Goal: Task Accomplishment & Management: Manage account settings

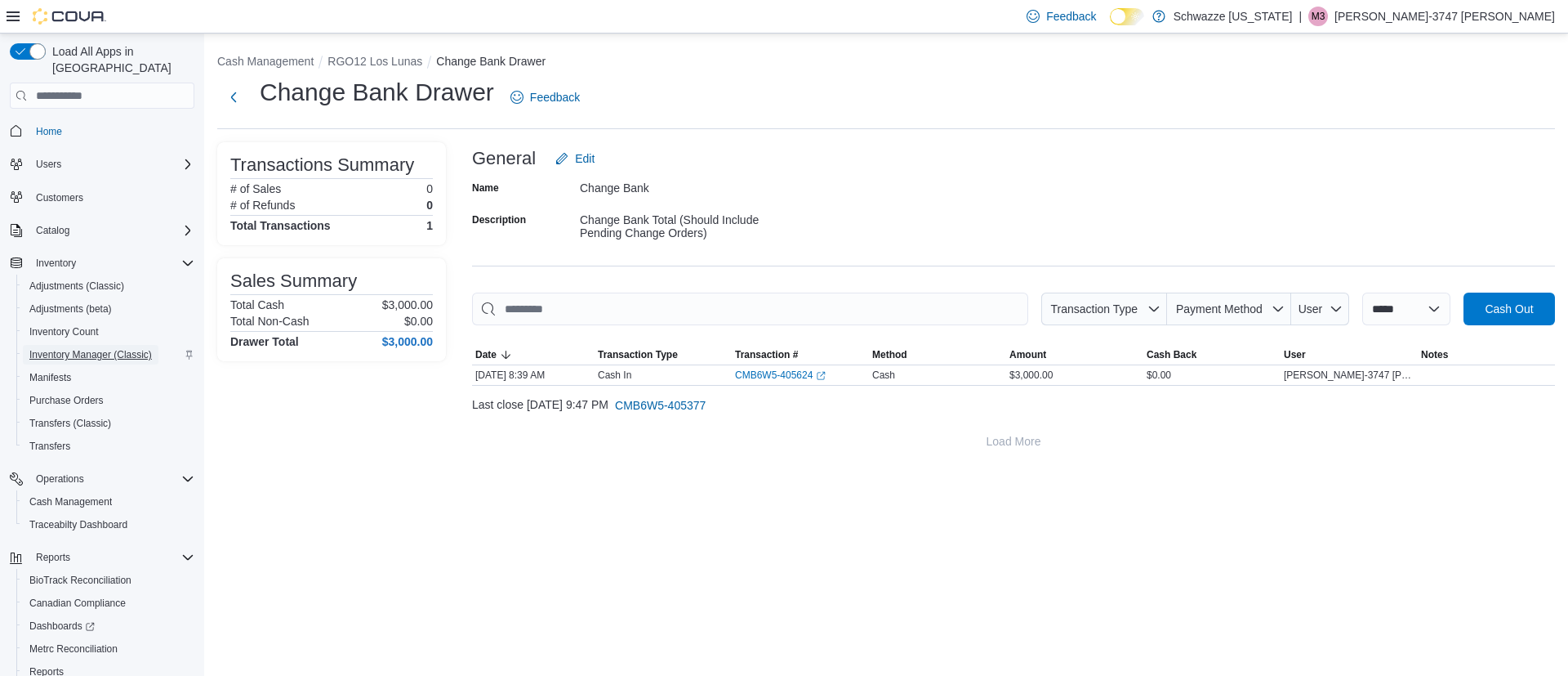
click at [103, 348] on span "Inventory Manager (Classic)" at bounding box center [90, 354] width 122 height 13
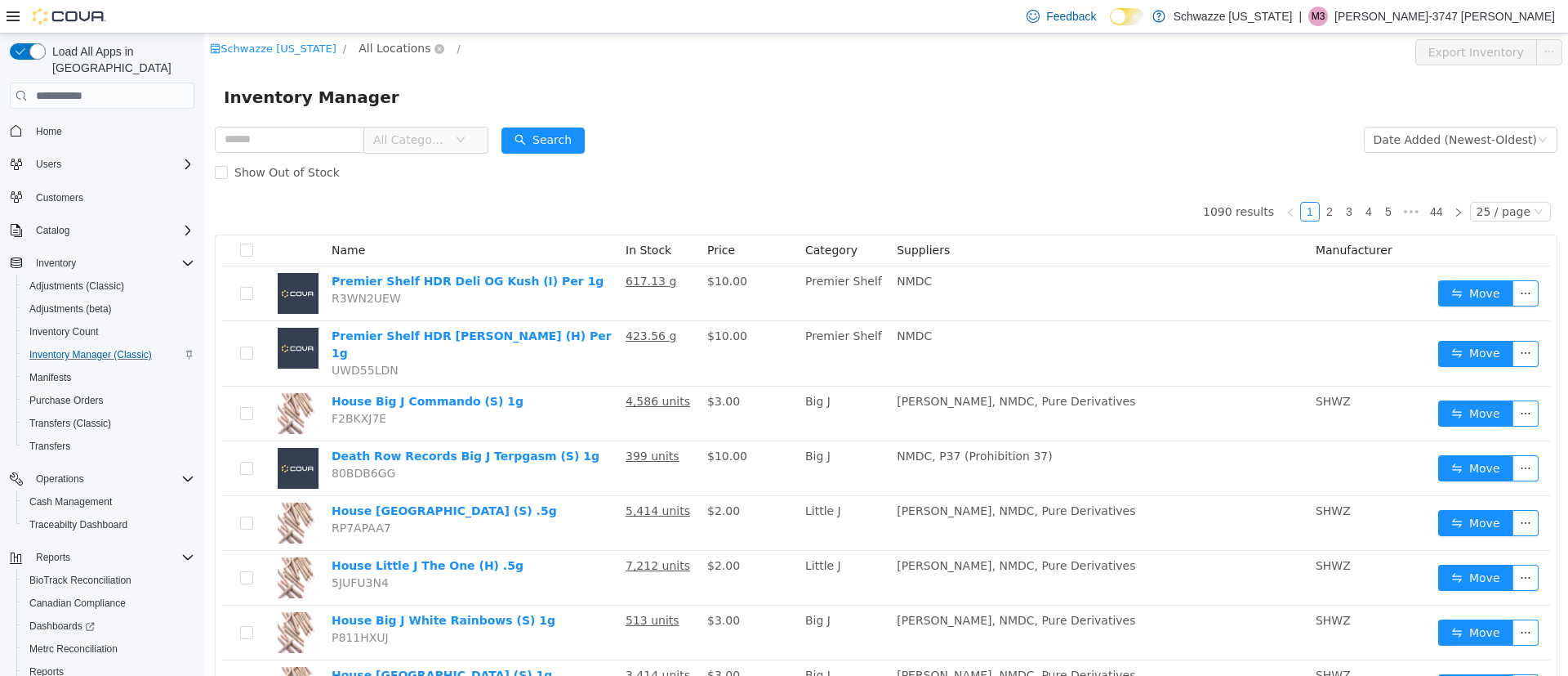
click at [376, 52] on span "All Locations" at bounding box center [394, 48] width 72 height 18
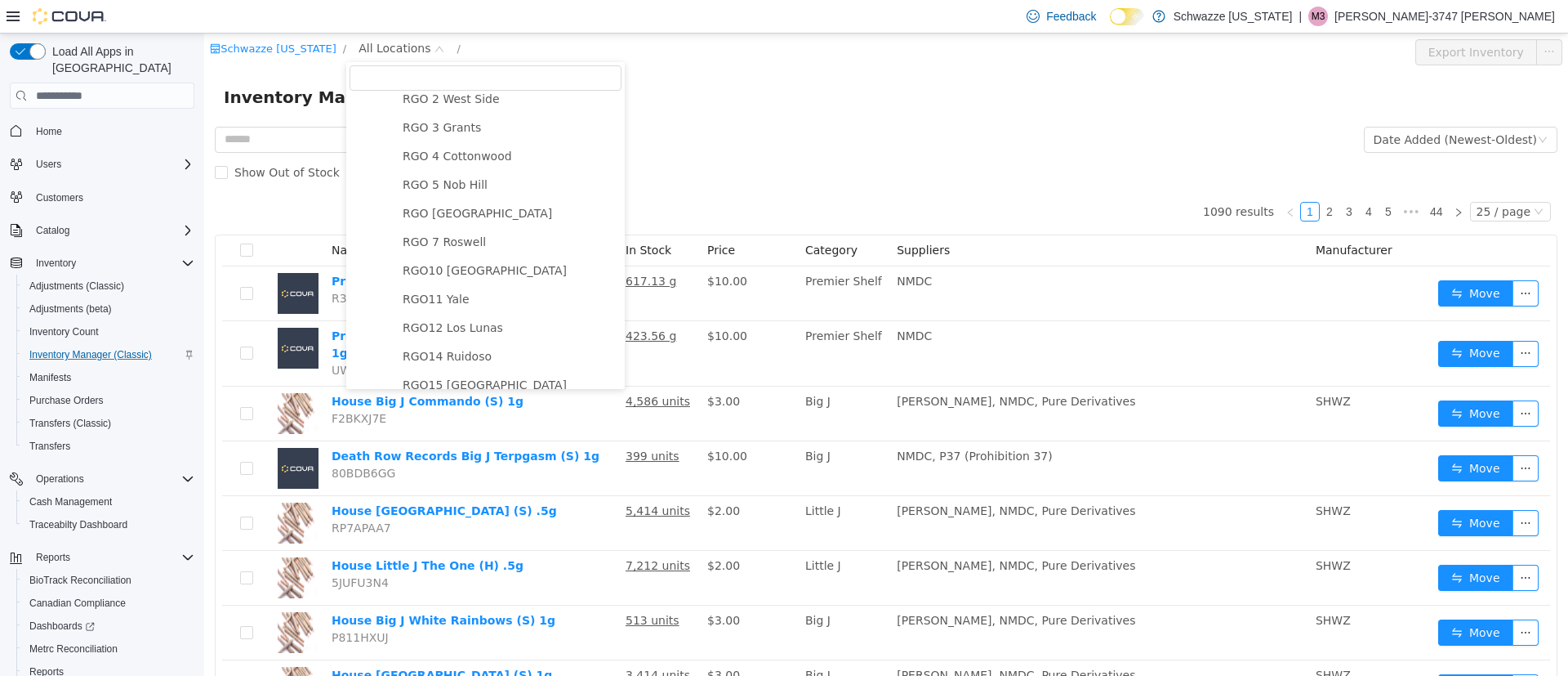
scroll to position [735, 0]
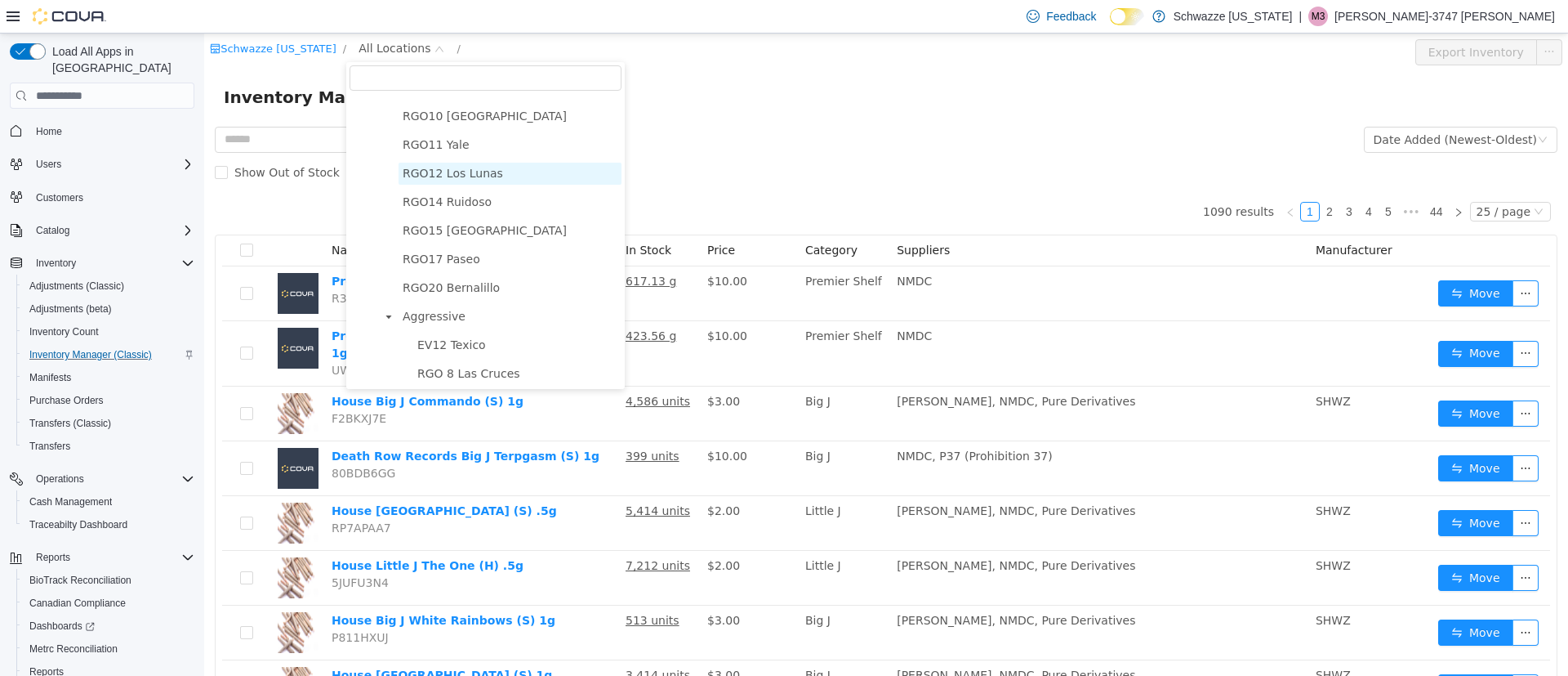
click at [462, 180] on span "RGO12 Los Lunas" at bounding box center [453, 173] width 100 height 13
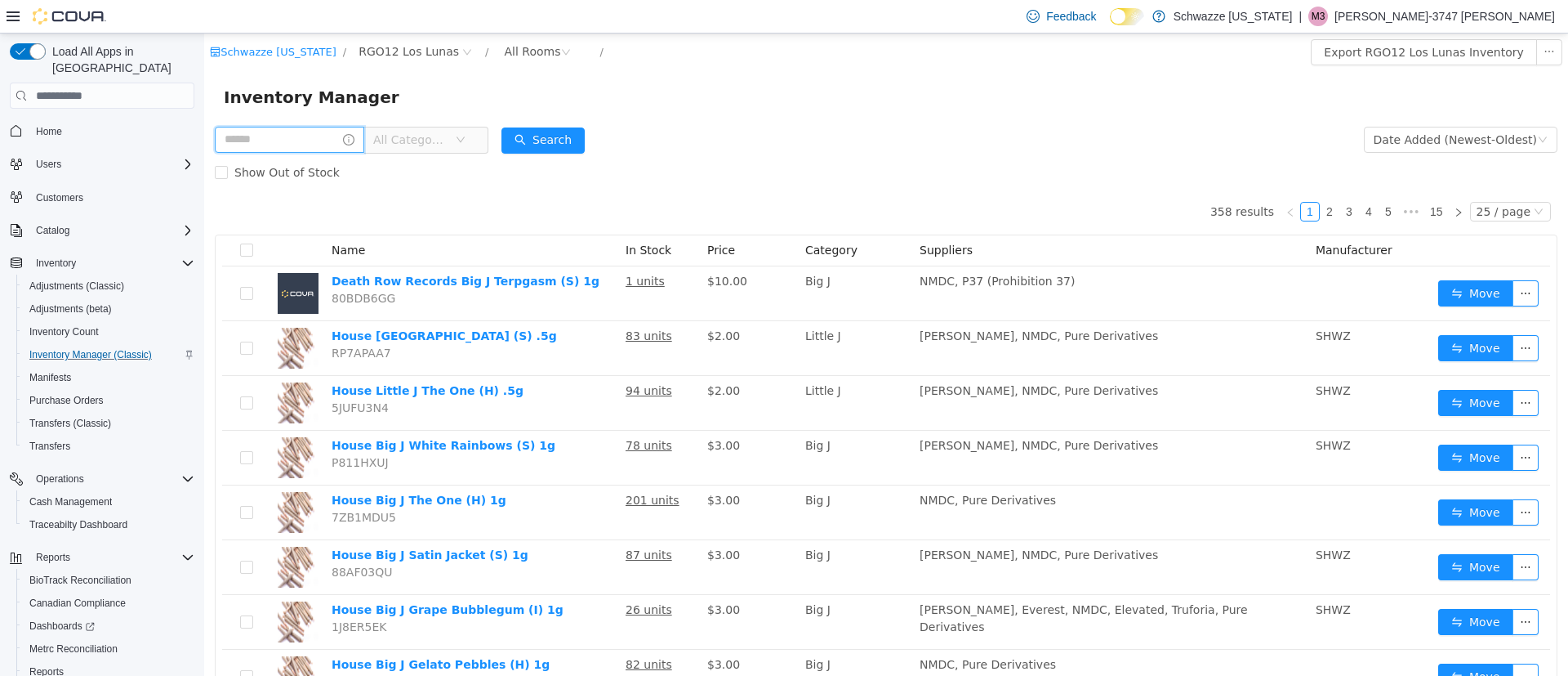
click at [342, 141] on input "text" at bounding box center [289, 140] width 150 height 27
type input "*****"
click at [585, 139] on button "Search" at bounding box center [559, 141] width 83 height 27
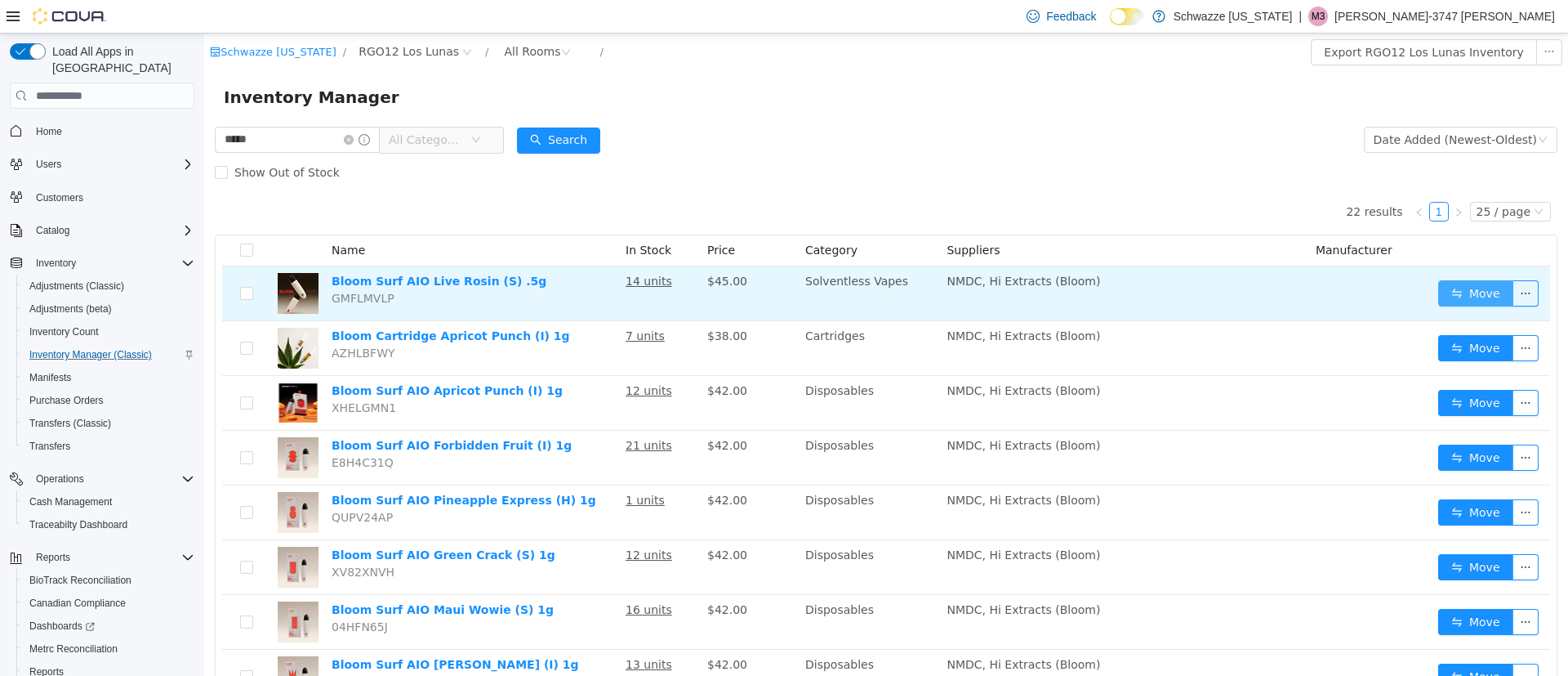
click at [1458, 289] on button "Move" at bounding box center [1476, 293] width 75 height 27
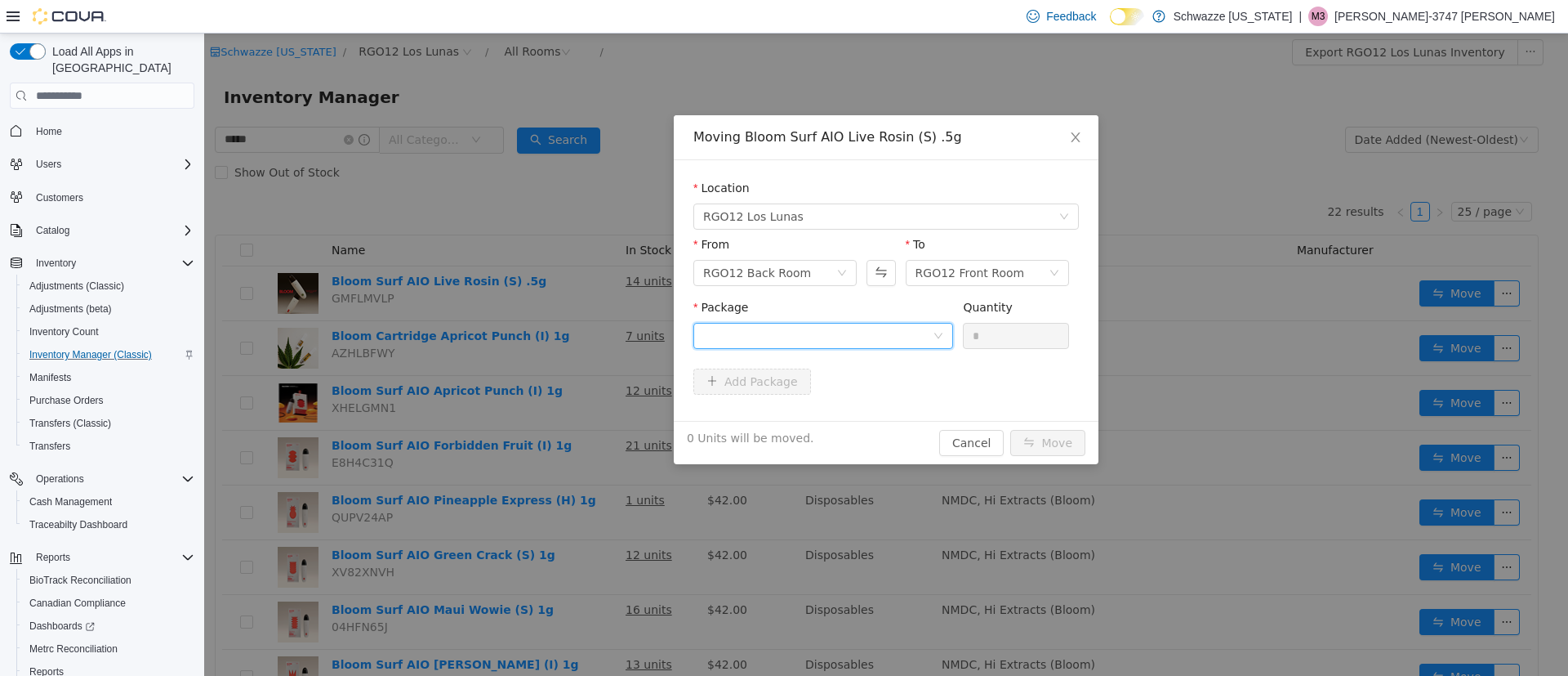
click at [771, 338] on div at bounding box center [818, 336] width 229 height 25
click at [799, 393] on strong "1253027244803205" at bounding box center [767, 394] width 128 height 13
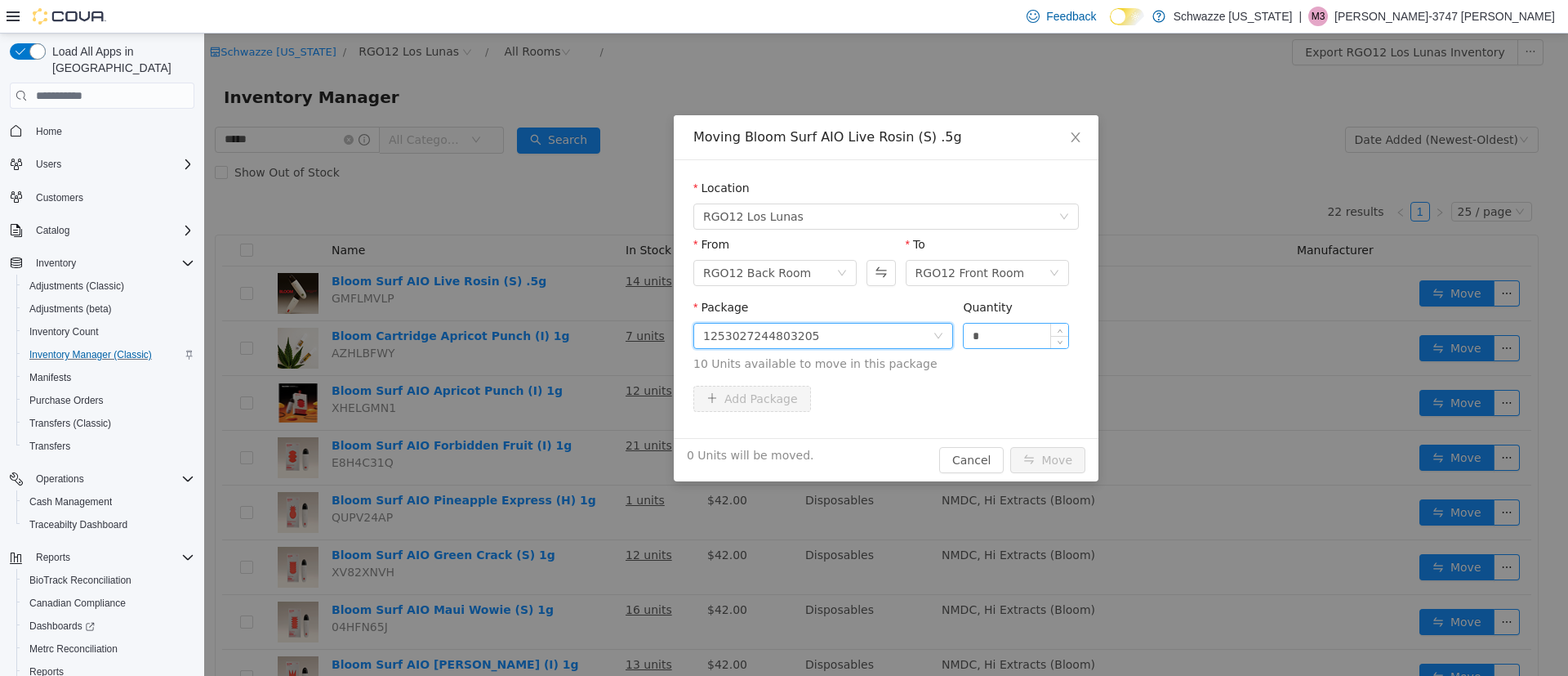
click at [1036, 337] on input "*" at bounding box center [1016, 336] width 105 height 25
type input "**"
click at [1067, 450] on button "Move" at bounding box center [1048, 460] width 75 height 27
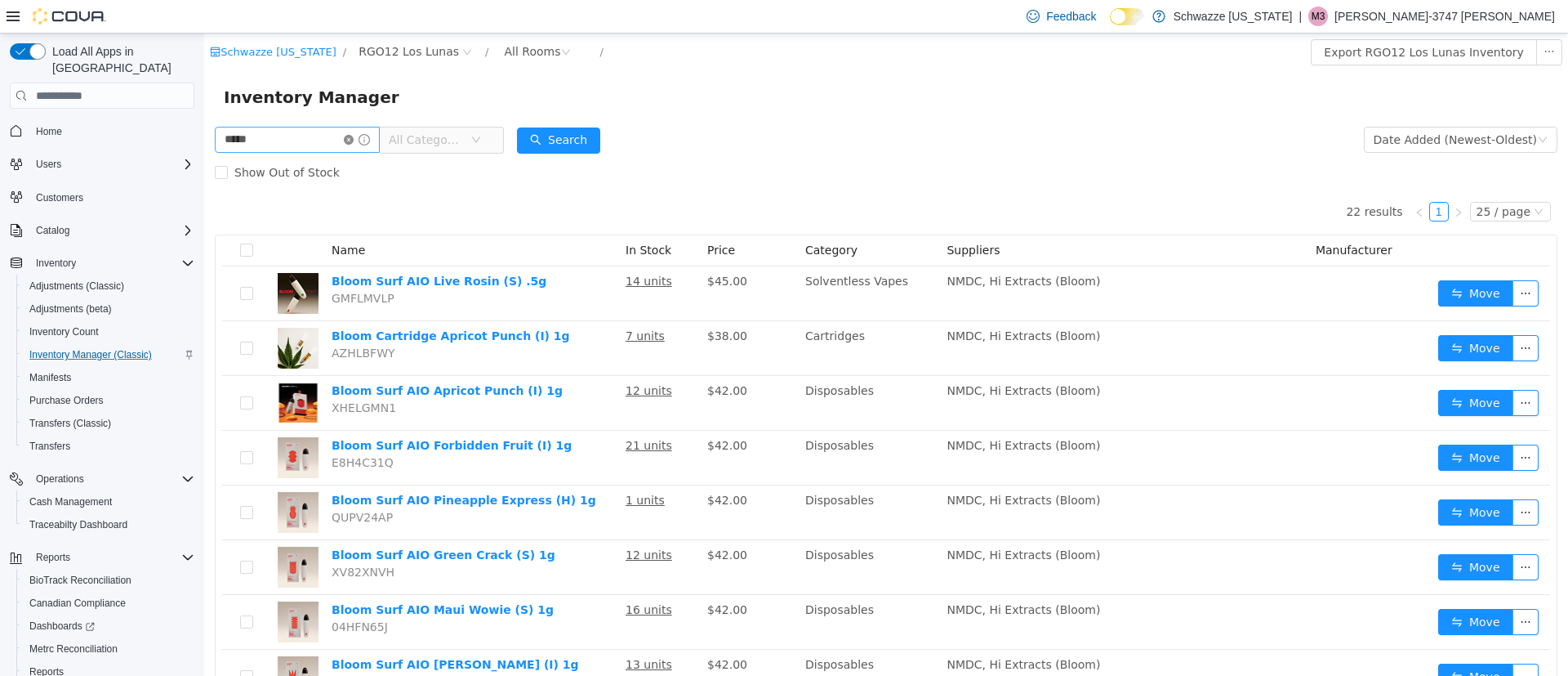
click at [353, 140] on icon "icon: close-circle" at bounding box center [348, 139] width 10 height 10
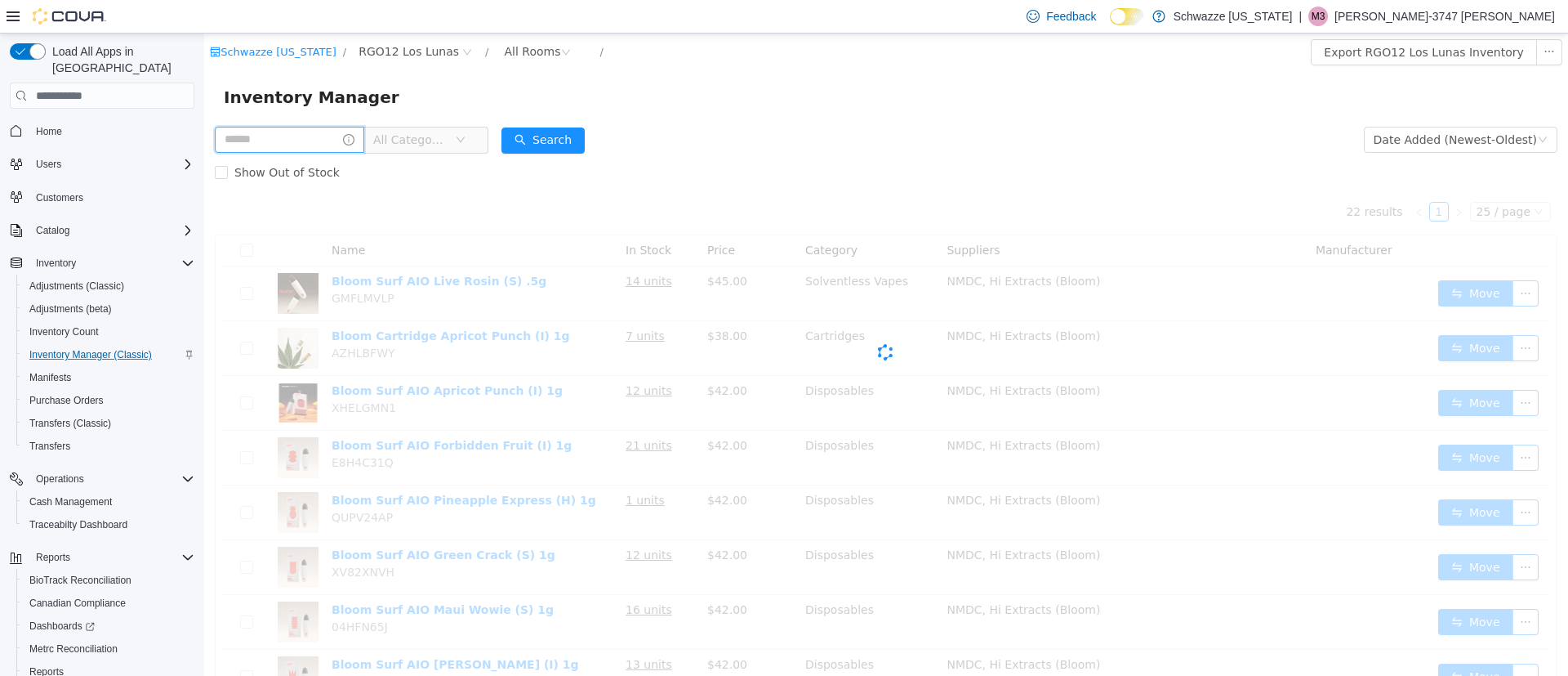
click at [356, 136] on input "text" at bounding box center [289, 140] width 150 height 27
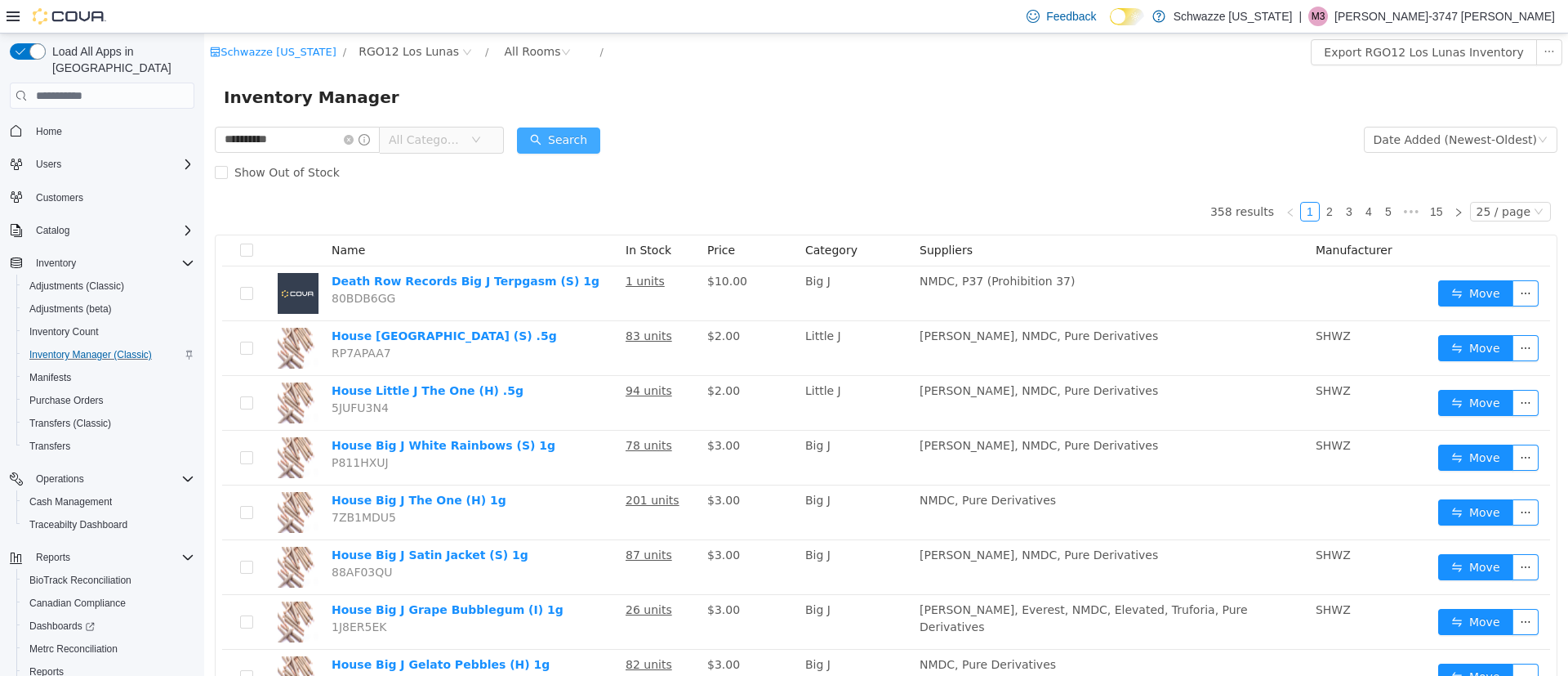
click at [578, 140] on button "Search" at bounding box center [559, 141] width 83 height 27
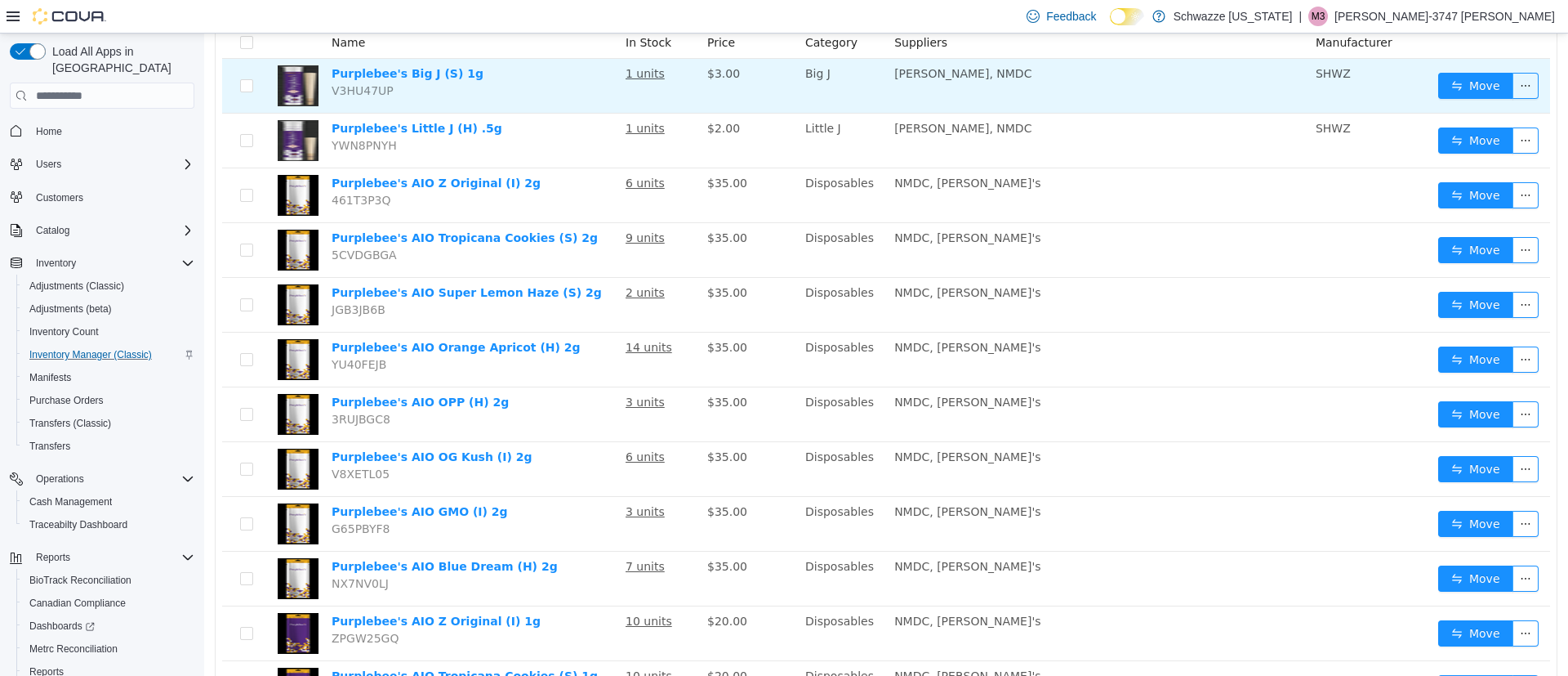
scroll to position [26, 0]
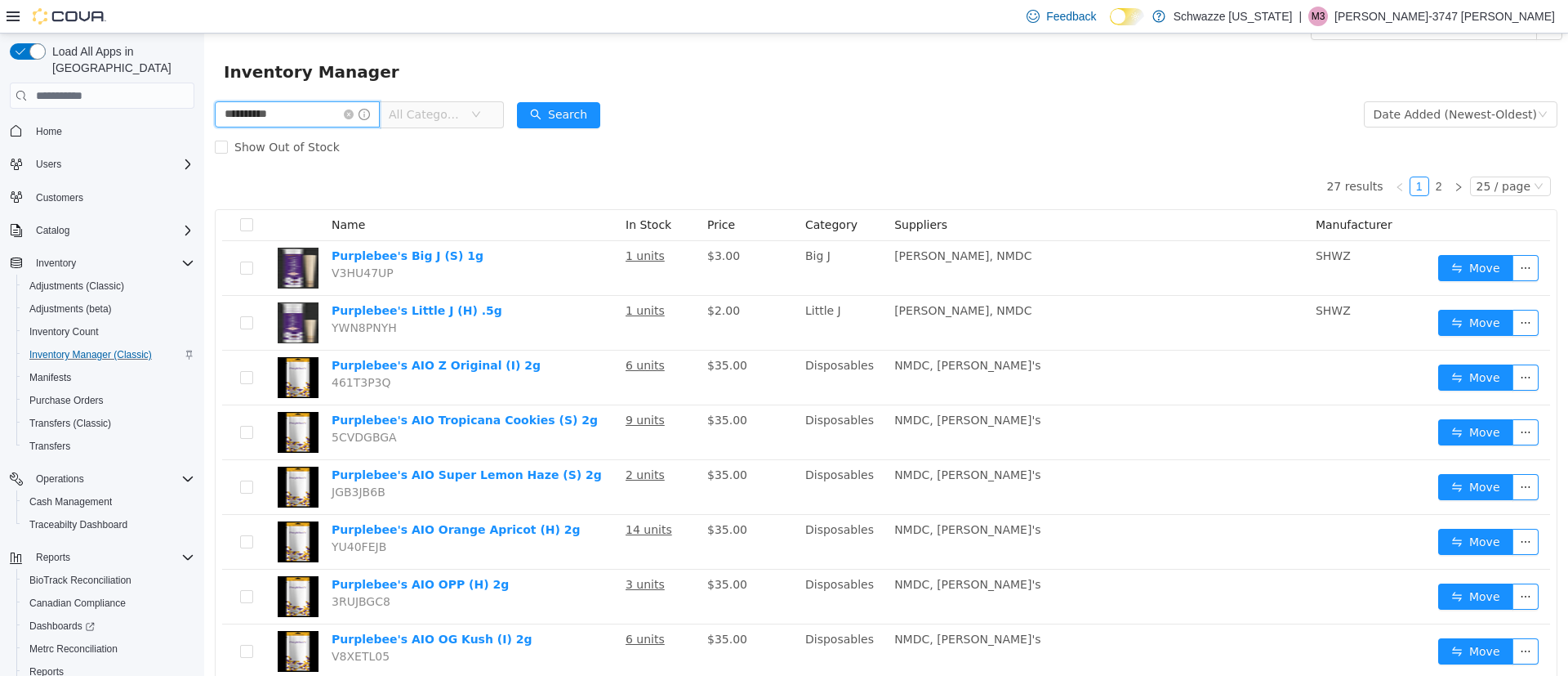
drag, startPoint x: 347, startPoint y: 105, endPoint x: 173, endPoint y: 121, distance: 174.7
click at [205, 121] on html "**********" at bounding box center [887, 329] width 1364 height 642
type input "*****"
click at [174, 122] on span "Home" at bounding box center [112, 130] width 165 height 20
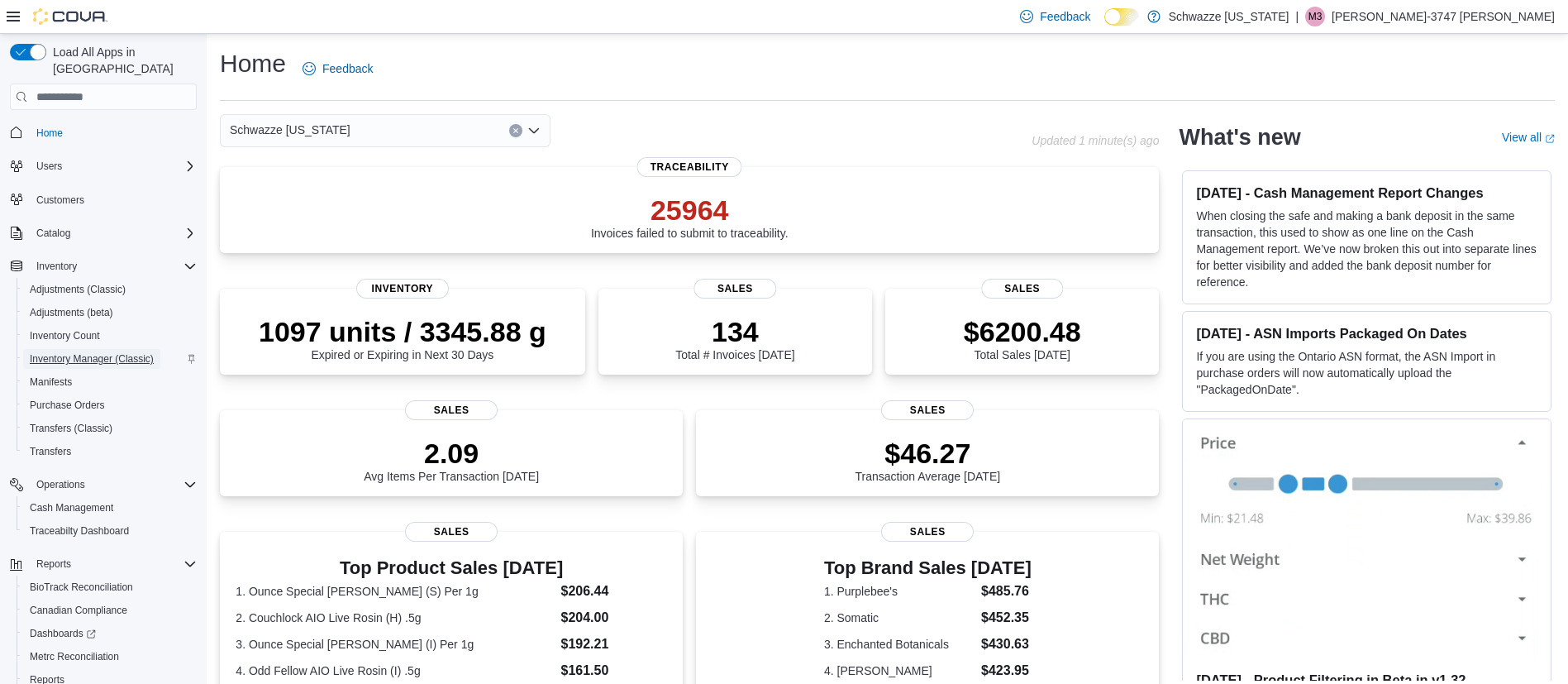
click at [72, 349] on span "Inventory Manager (Classic)" at bounding box center [91, 359] width 124 height 20
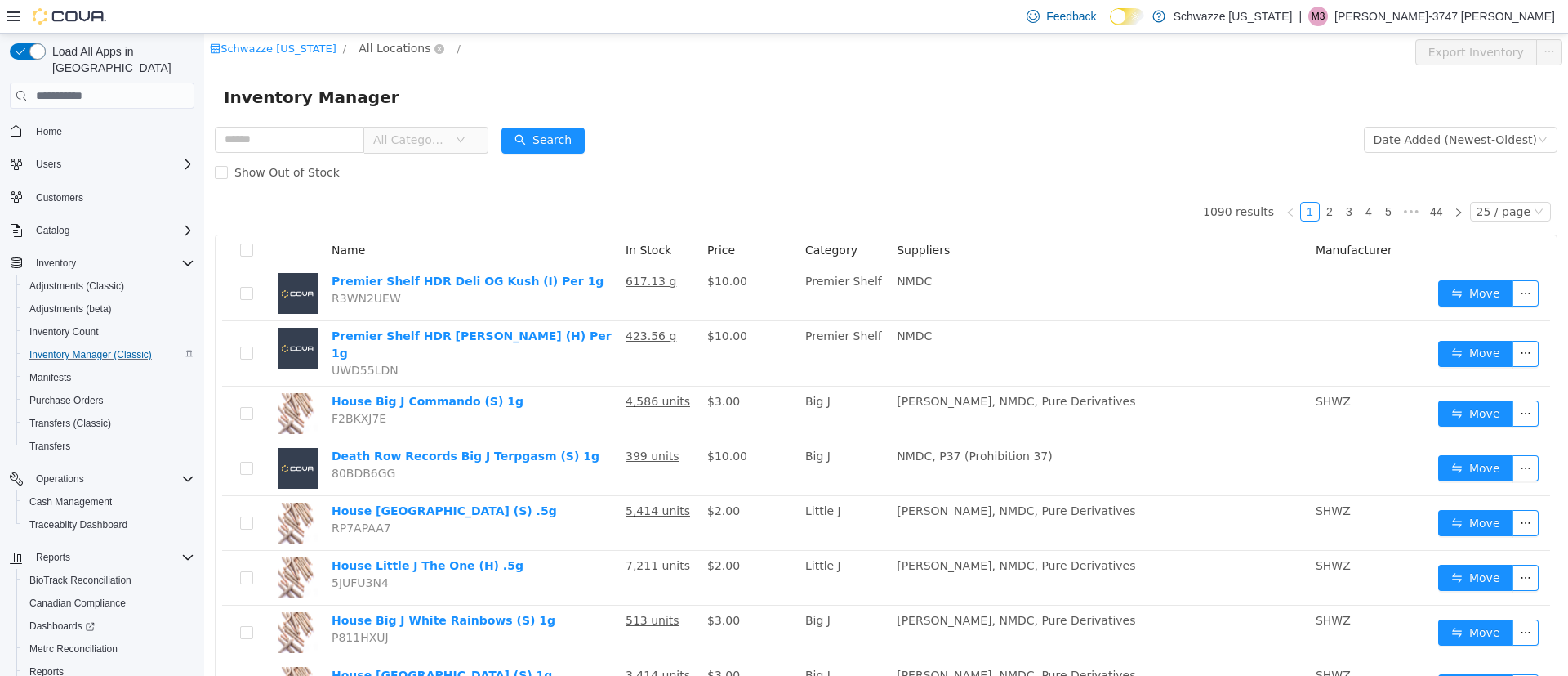
click at [392, 43] on span "All Locations" at bounding box center [394, 48] width 72 height 18
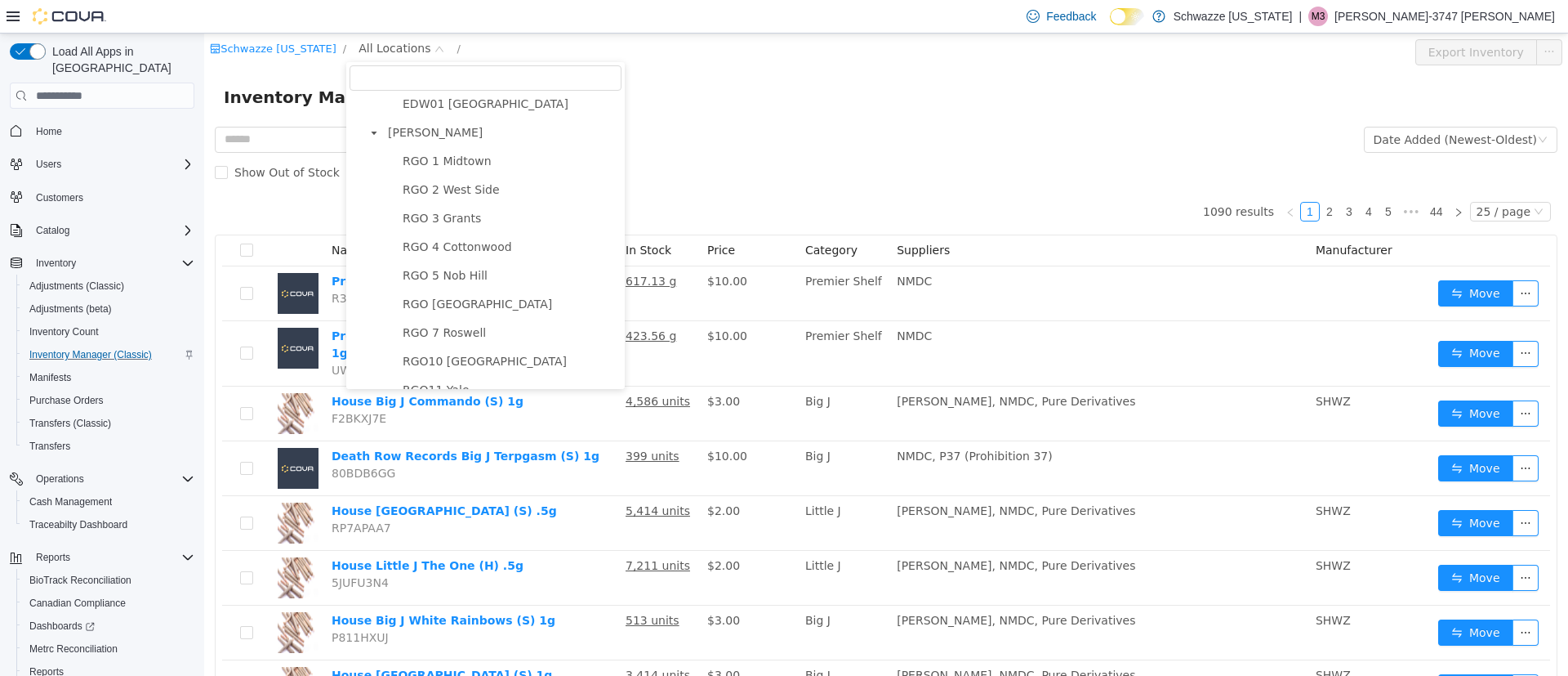
scroll to position [735, 0]
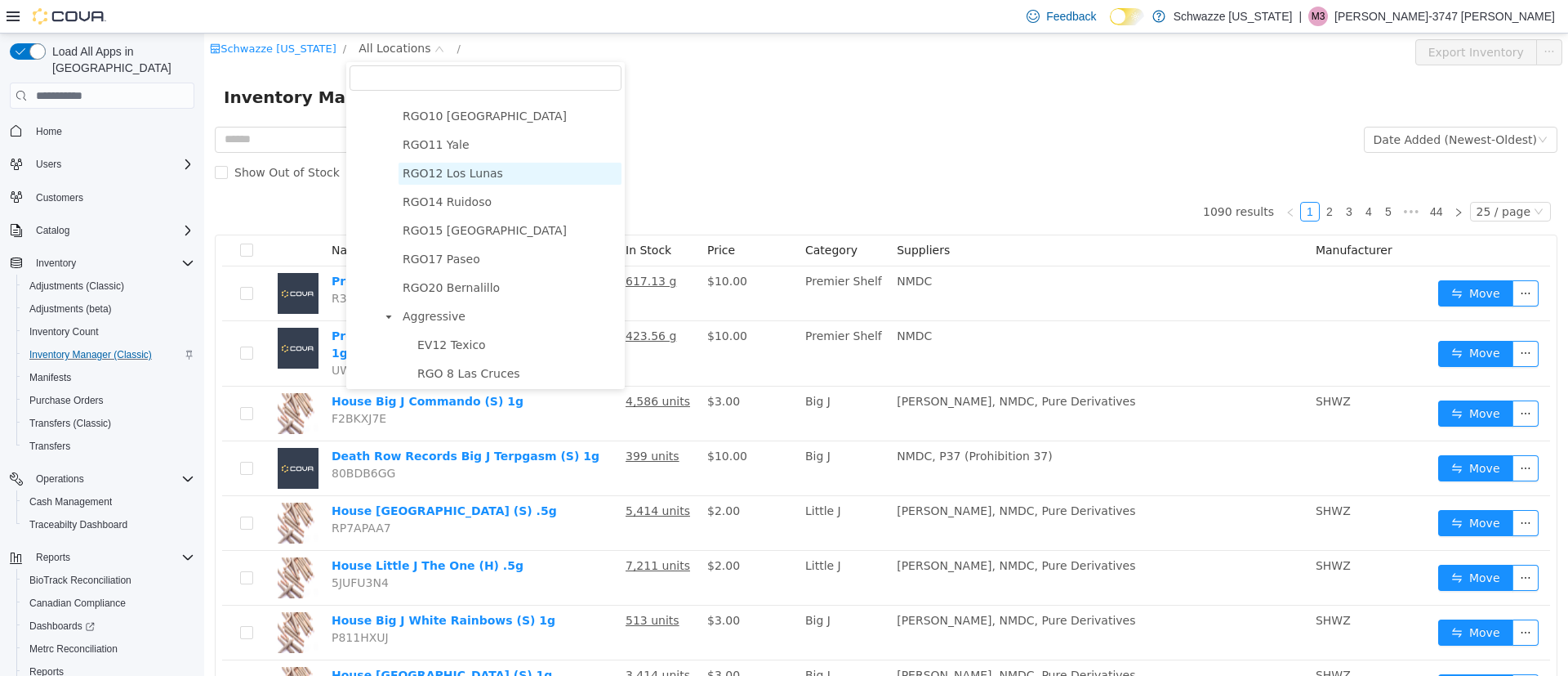
click at [451, 176] on span "RGO12 Los Lunas" at bounding box center [453, 173] width 100 height 13
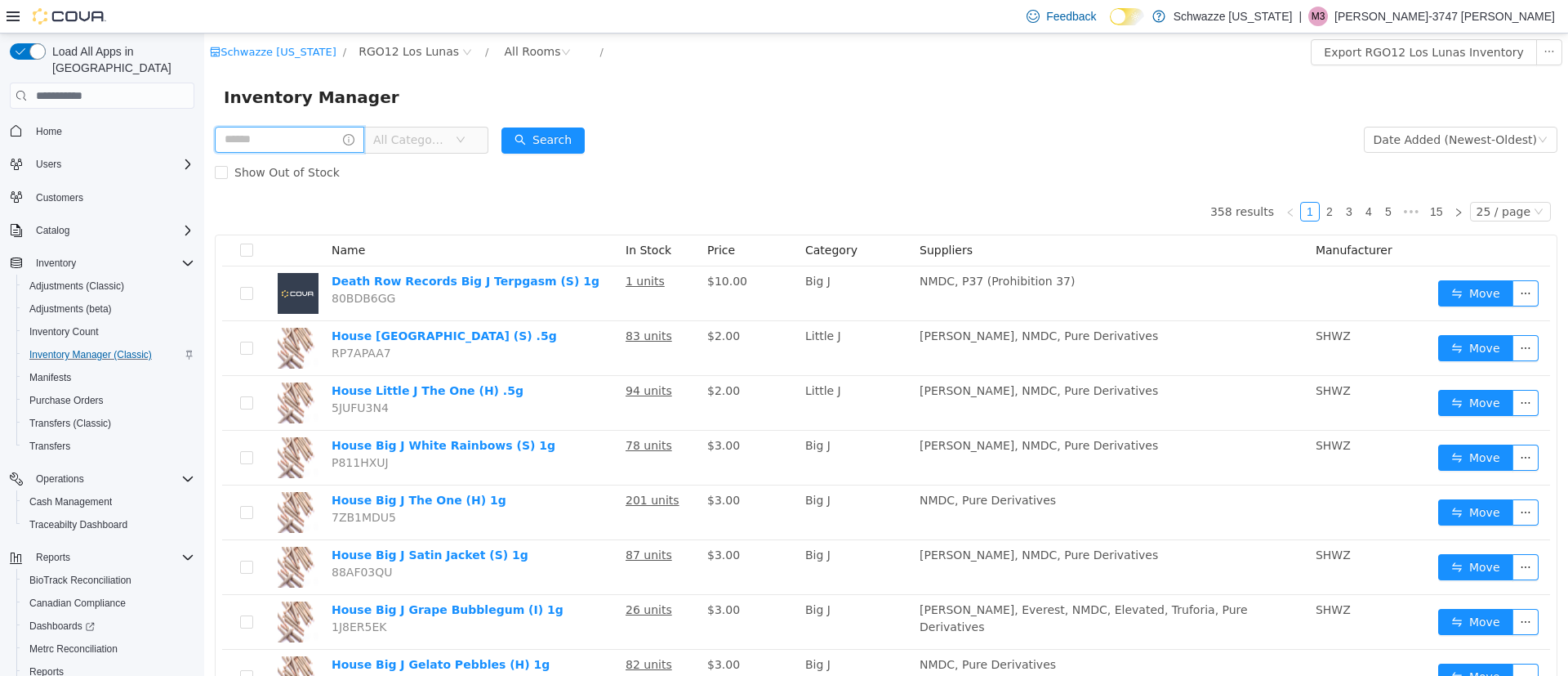
click at [332, 141] on input "text" at bounding box center [289, 140] width 150 height 27
drag, startPoint x: 283, startPoint y: 135, endPoint x: 175, endPoint y: 143, distance: 108.3
click at [205, 143] on html "**********" at bounding box center [887, 354] width 1364 height 642
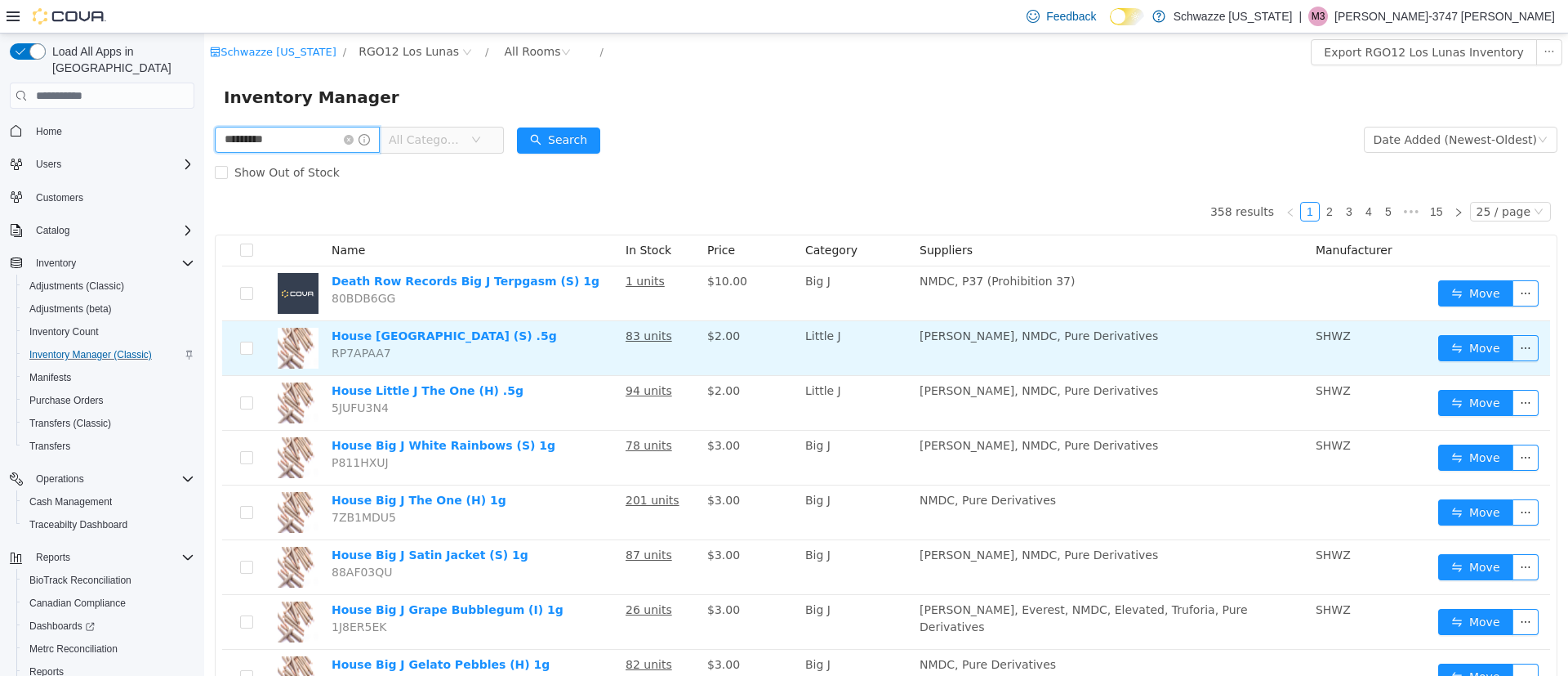
type input "**********"
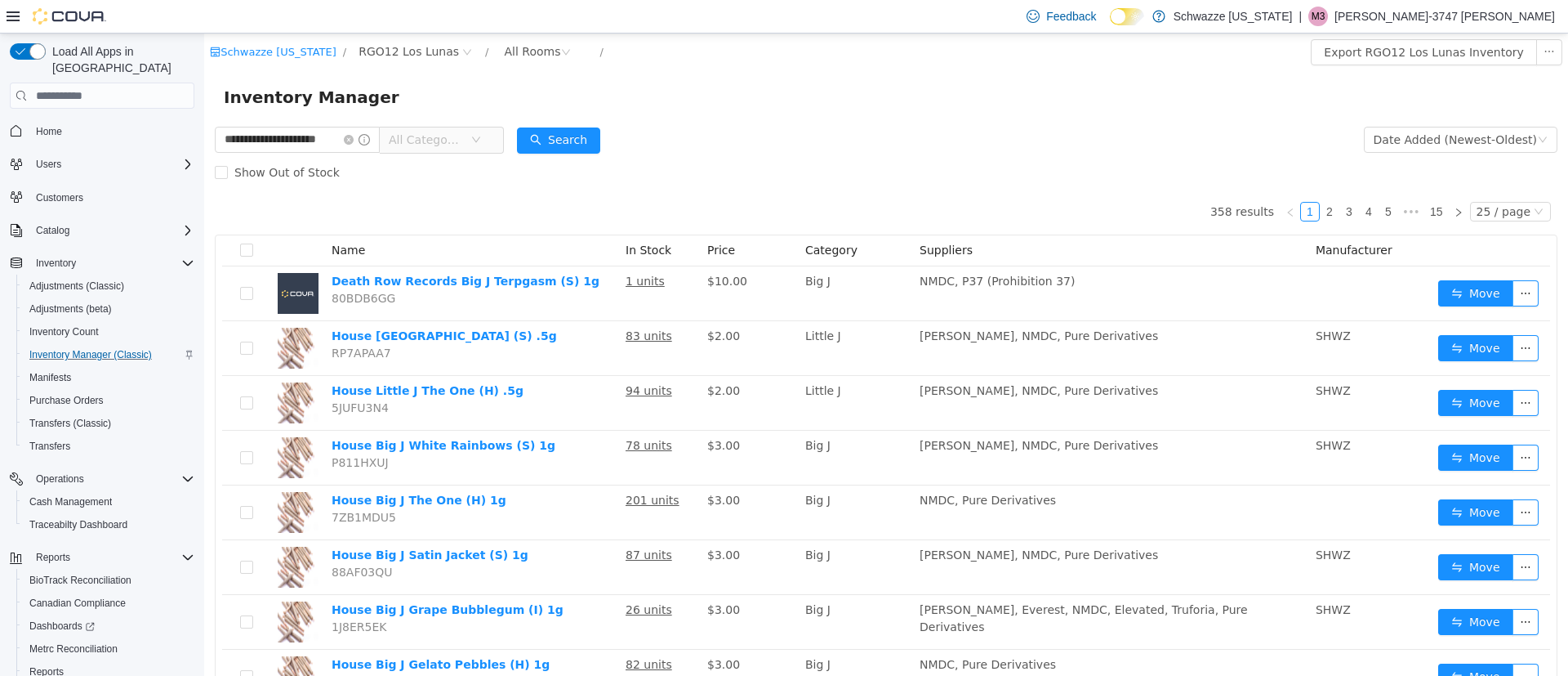
click at [601, 122] on div "Inventory Manager" at bounding box center [887, 97] width 1364 height 52
click at [588, 138] on button "Search" at bounding box center [559, 141] width 83 height 27
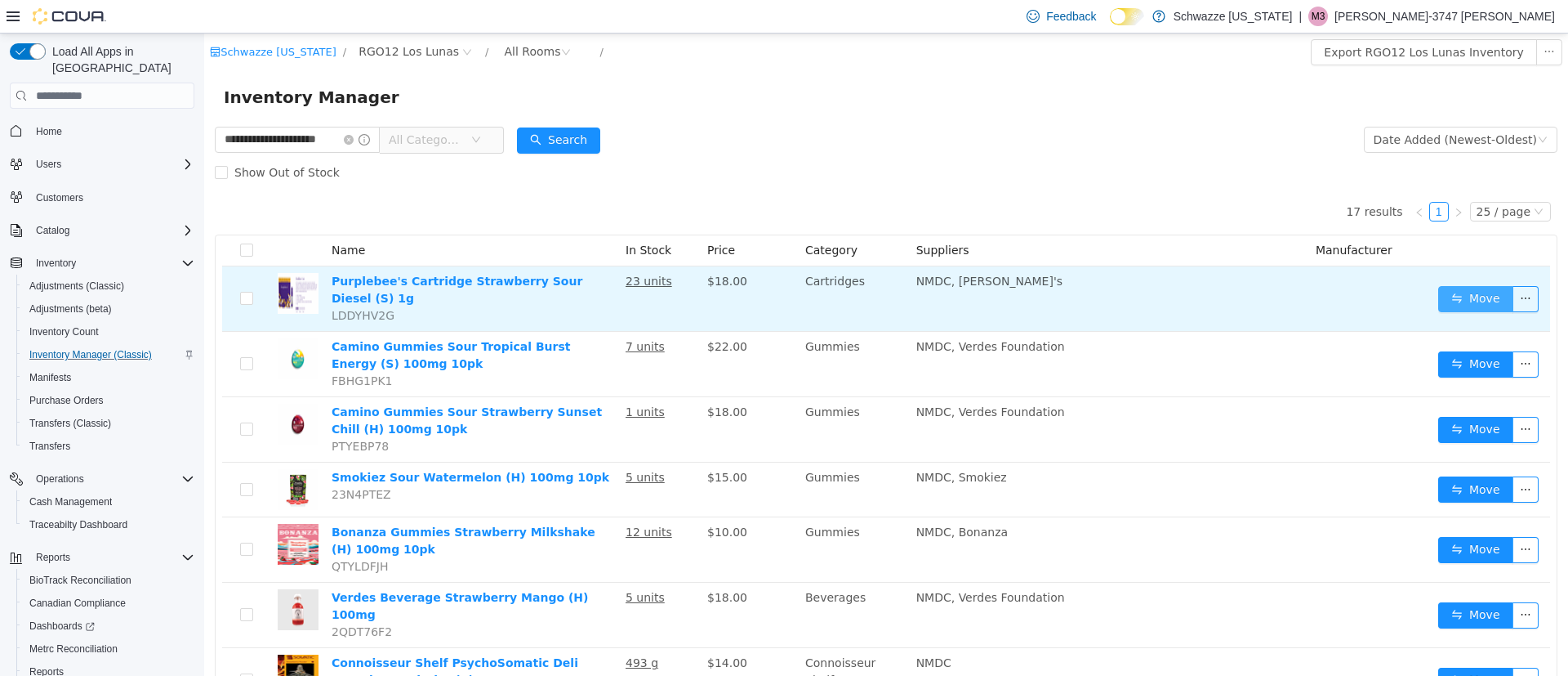
click at [1479, 295] on button "Move" at bounding box center [1476, 299] width 75 height 27
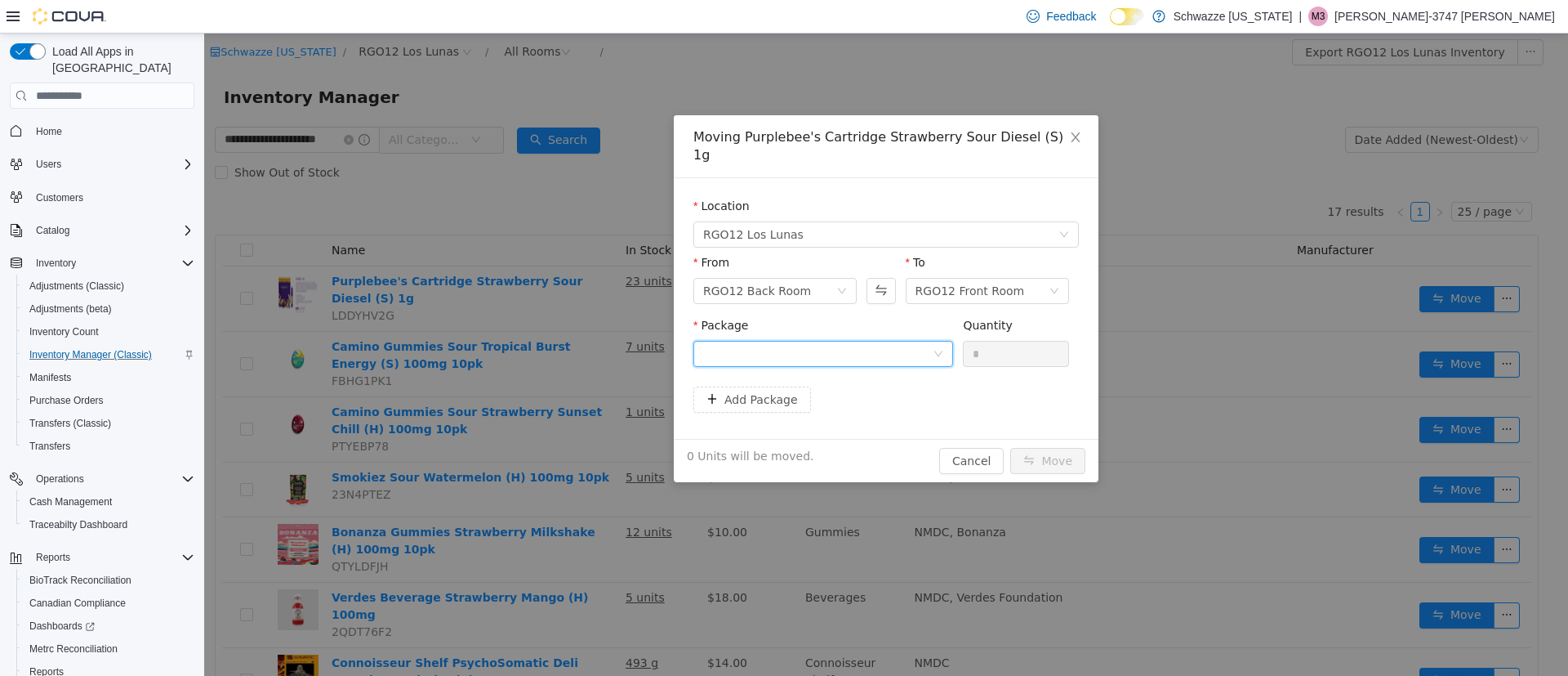
click at [744, 341] on div at bounding box center [818, 354] width 229 height 25
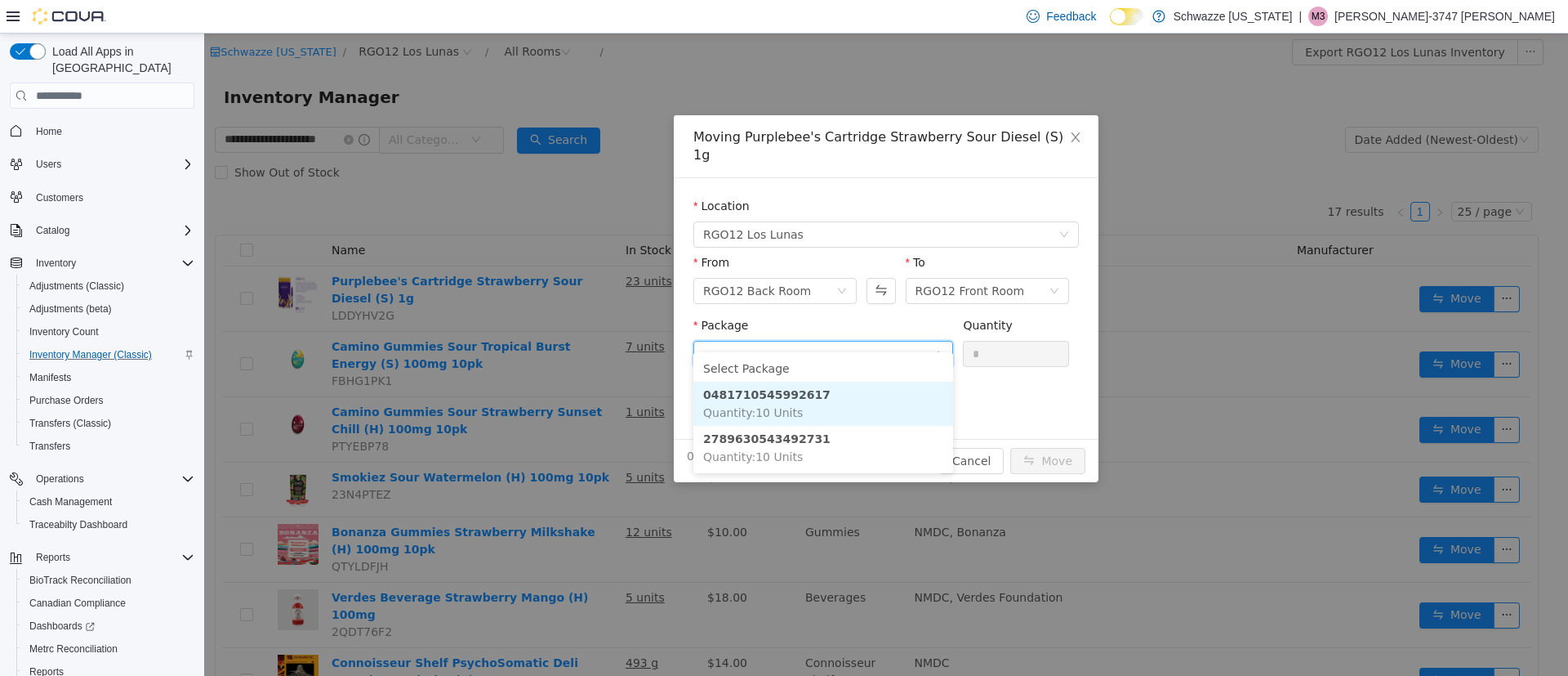
click at [757, 396] on strong "0481710545992617" at bounding box center [767, 394] width 128 height 13
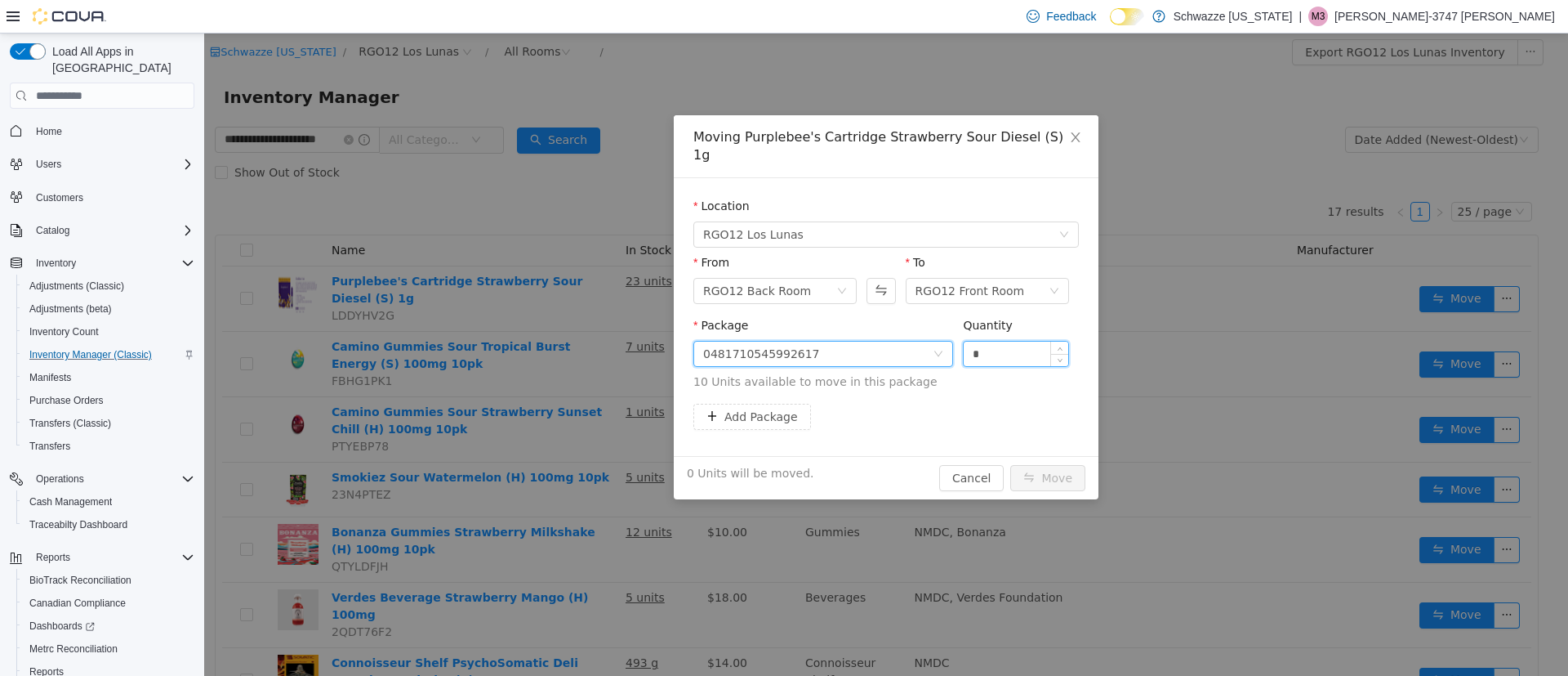
click at [985, 341] on input "*" at bounding box center [1016, 354] width 105 height 25
type input "**"
click at [1068, 465] on button "Move" at bounding box center [1048, 478] width 75 height 27
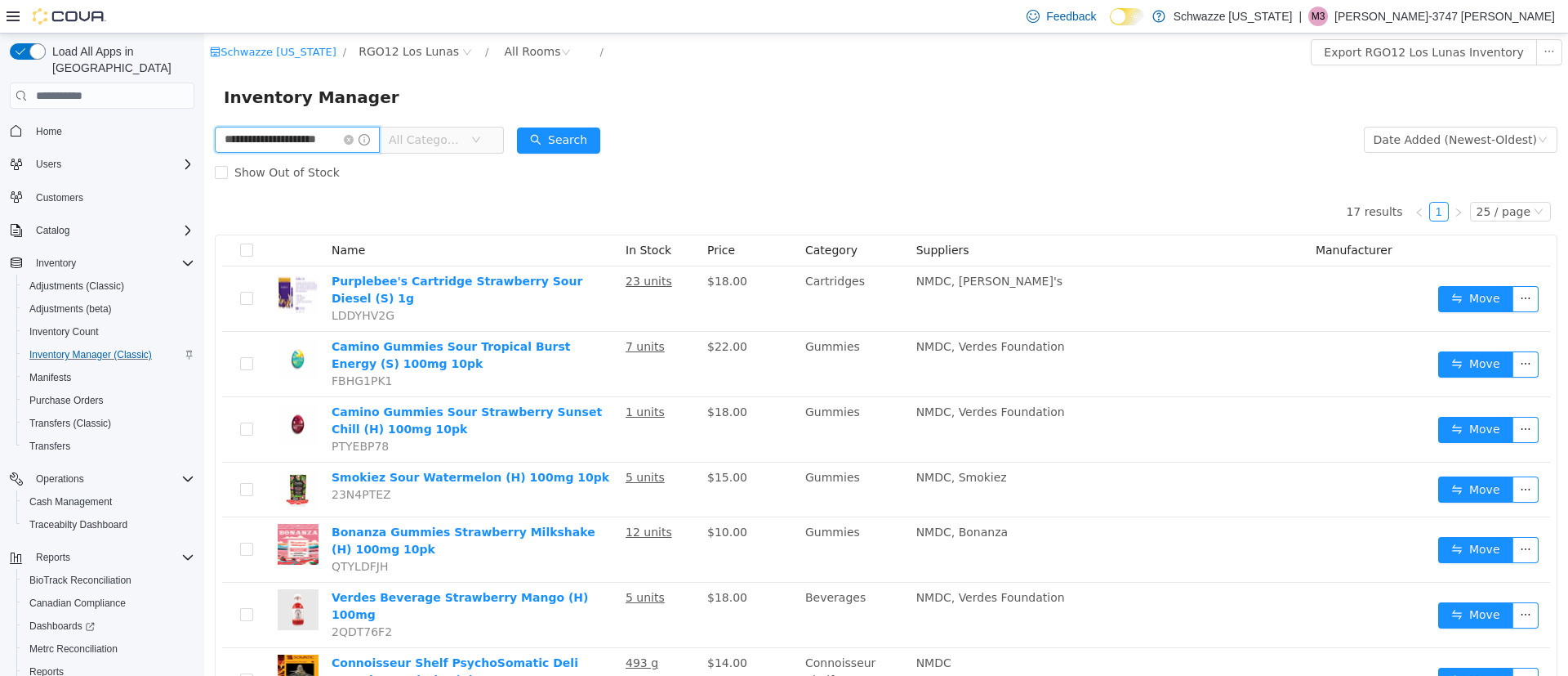
drag, startPoint x: 340, startPoint y: 138, endPoint x: 151, endPoint y: 138, distance: 189.0
click at [205, 138] on html "**********" at bounding box center [887, 354] width 1364 height 642
type input "*******"
click at [553, 140] on button "Search" at bounding box center [559, 141] width 83 height 27
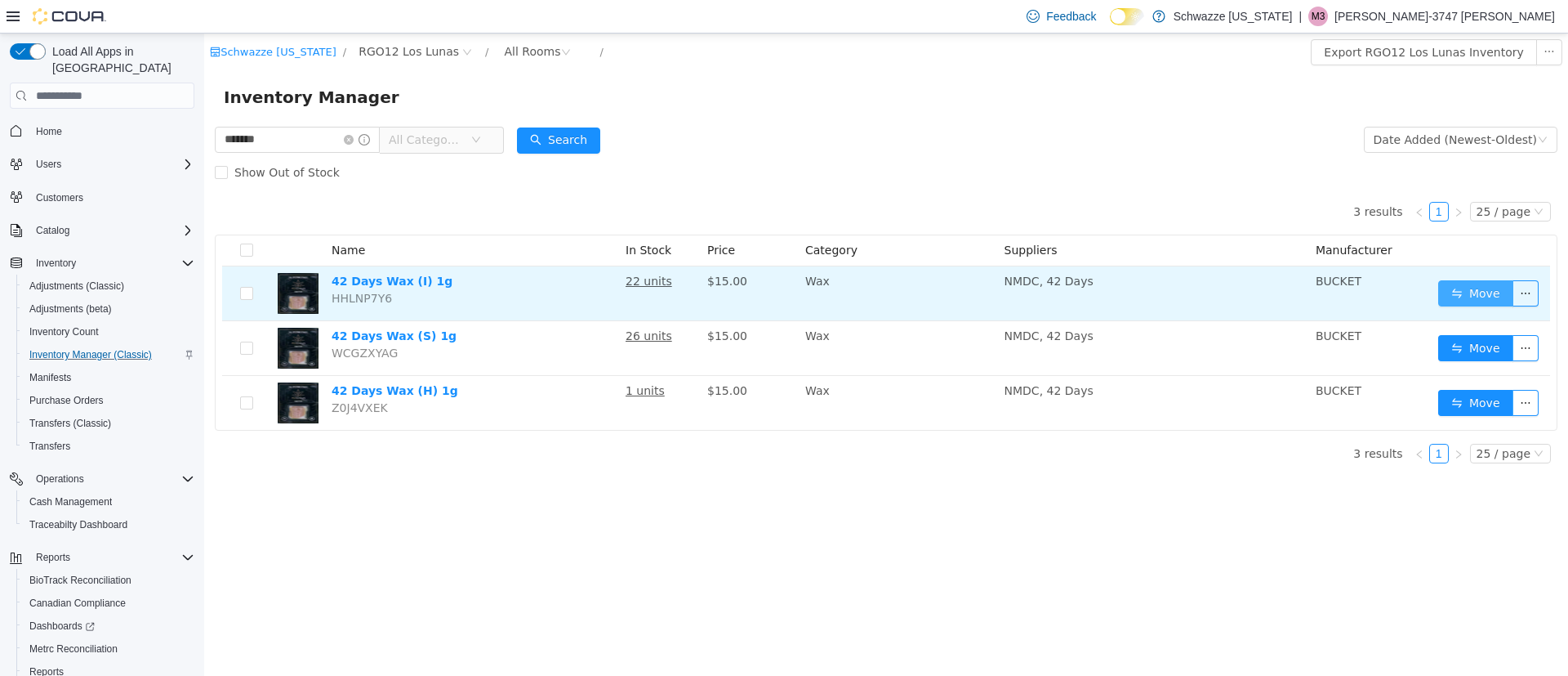
click at [1488, 299] on button "Move" at bounding box center [1476, 293] width 75 height 27
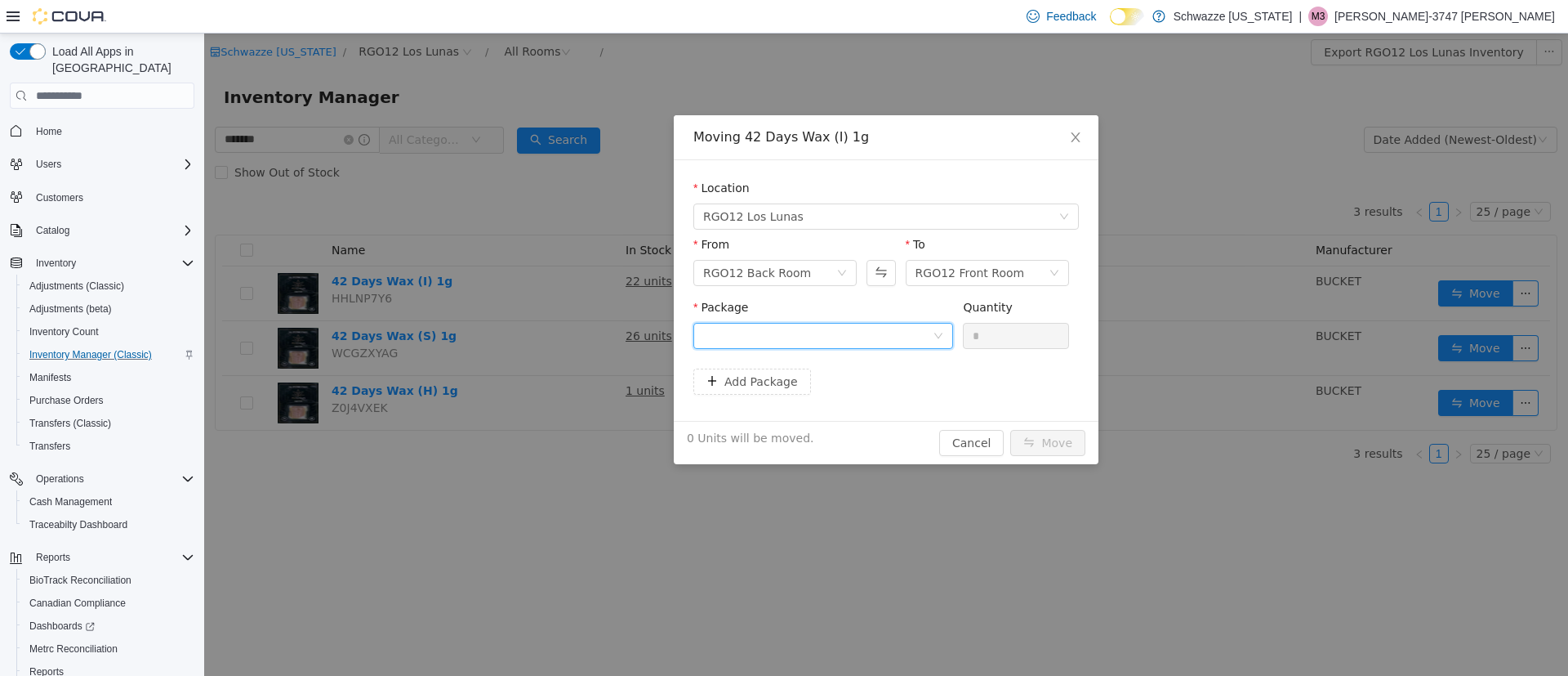
click at [912, 335] on div at bounding box center [818, 336] width 229 height 25
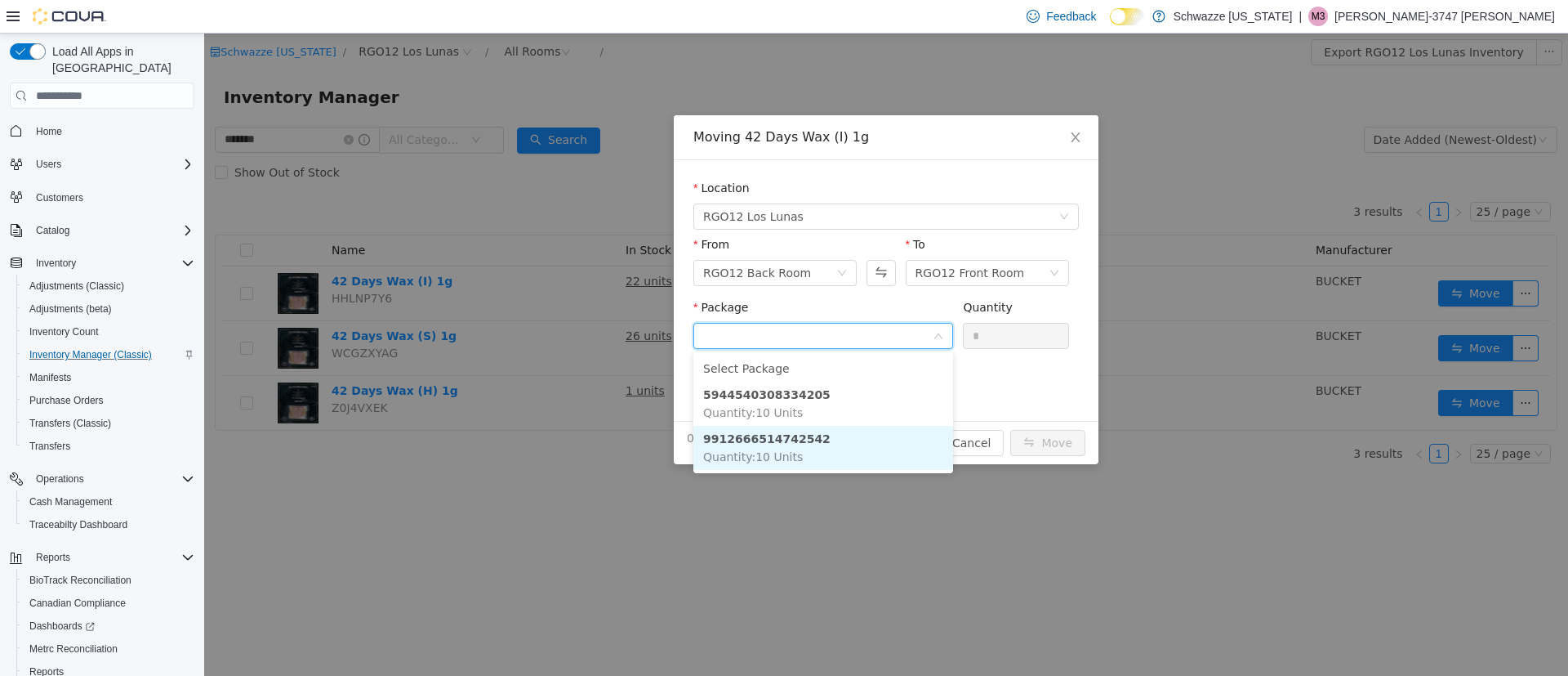
click at [839, 453] on li "9912666514742542 Quantity : 10 Units" at bounding box center [823, 447] width 260 height 44
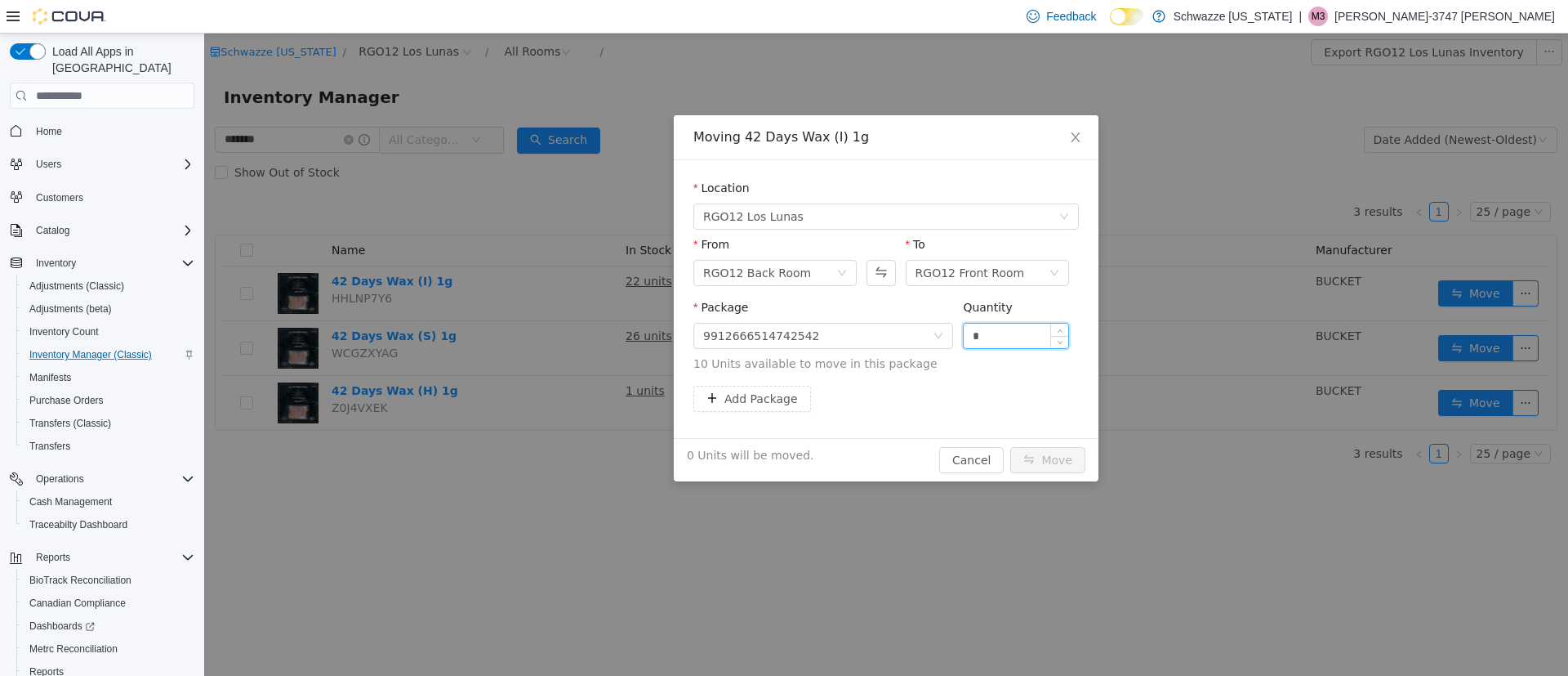
click at [1008, 337] on input "*" at bounding box center [1016, 336] width 105 height 25
type input "**"
click at [1029, 468] on button "Move" at bounding box center [1048, 460] width 75 height 27
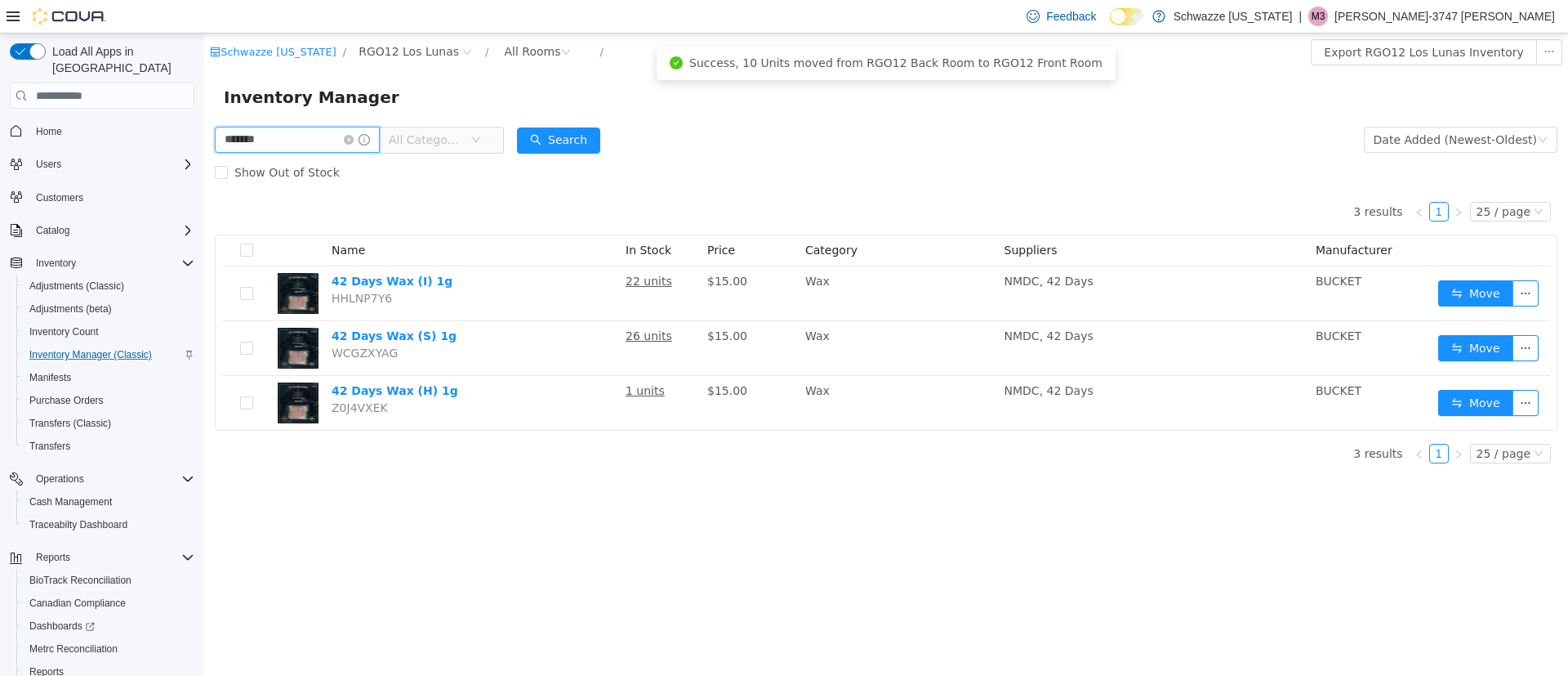
click at [359, 141] on input "*******" at bounding box center [297, 140] width 165 height 27
drag, startPoint x: 236, startPoint y: 110, endPoint x: 211, endPoint y: 117, distance: 26.0
click at [211, 117] on div "Inventory Manager" at bounding box center [887, 97] width 1364 height 52
click at [268, 135] on input "*******" at bounding box center [297, 140] width 165 height 27
type input "*"
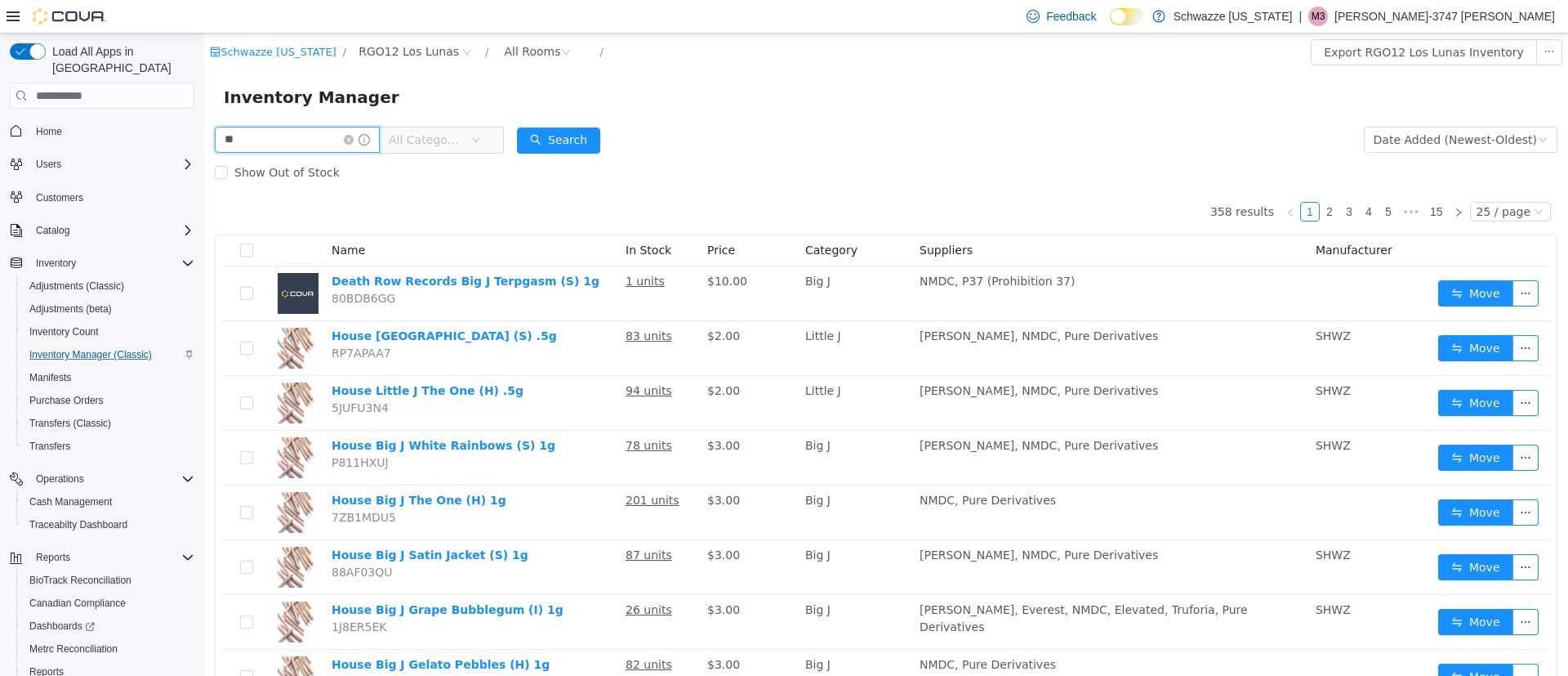
type input "****"
click at [582, 145] on button "Search" at bounding box center [559, 141] width 83 height 27
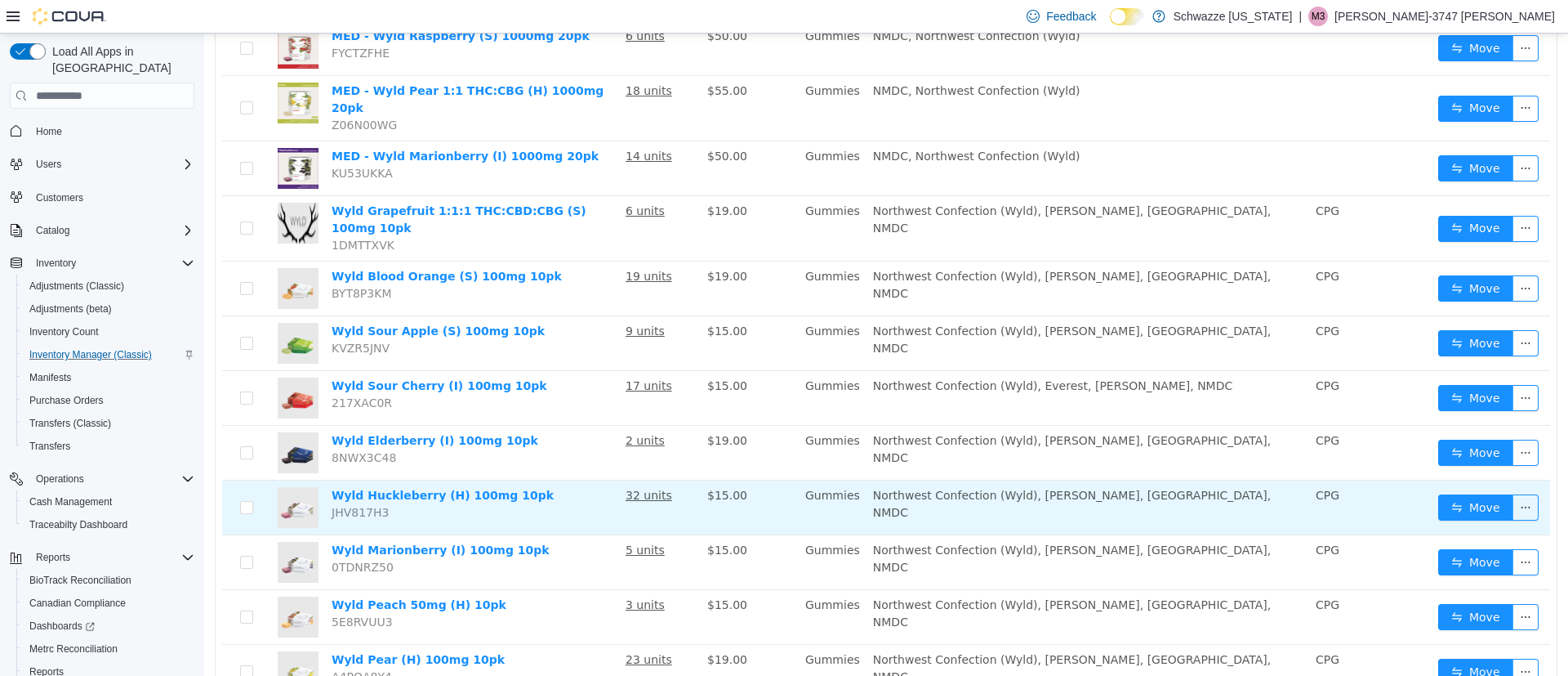
scroll to position [349, 0]
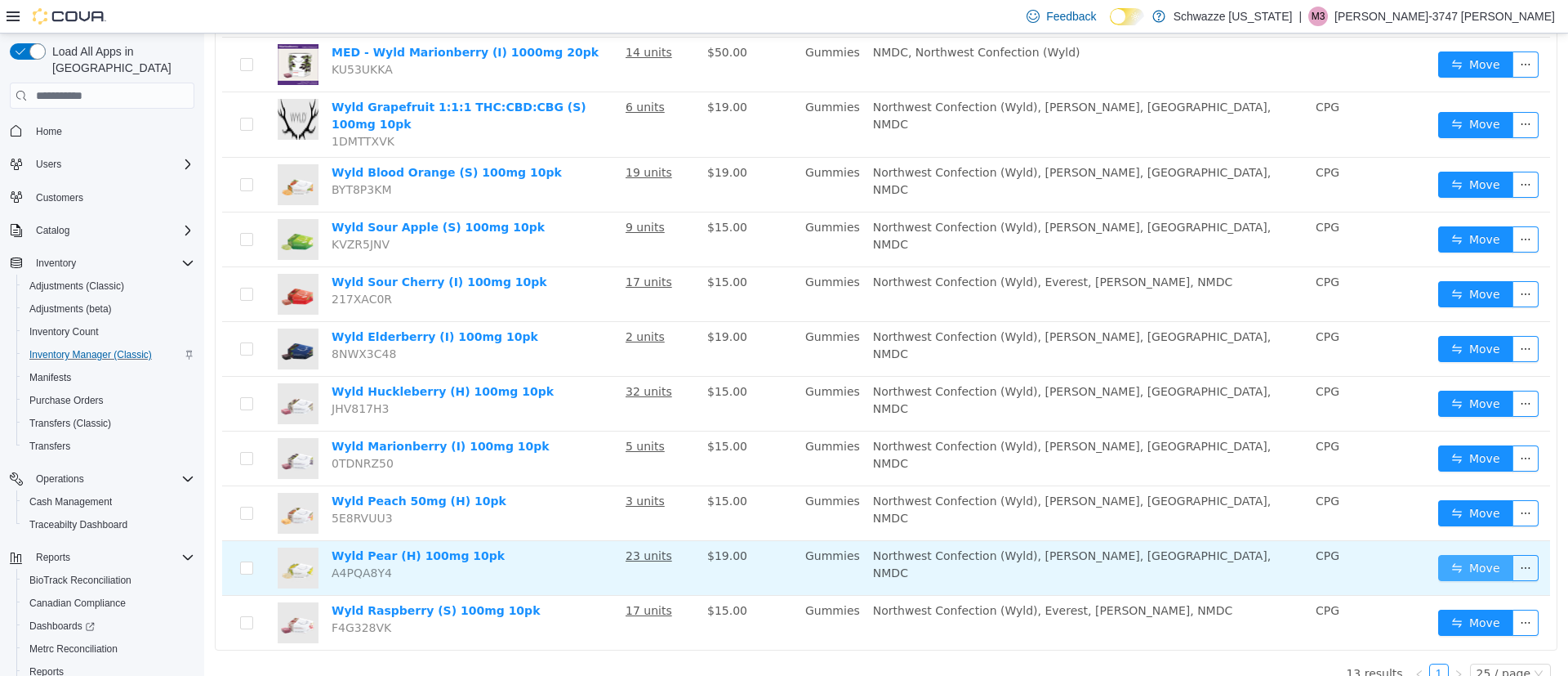
click at [1466, 555] on button "Move" at bounding box center [1476, 568] width 75 height 27
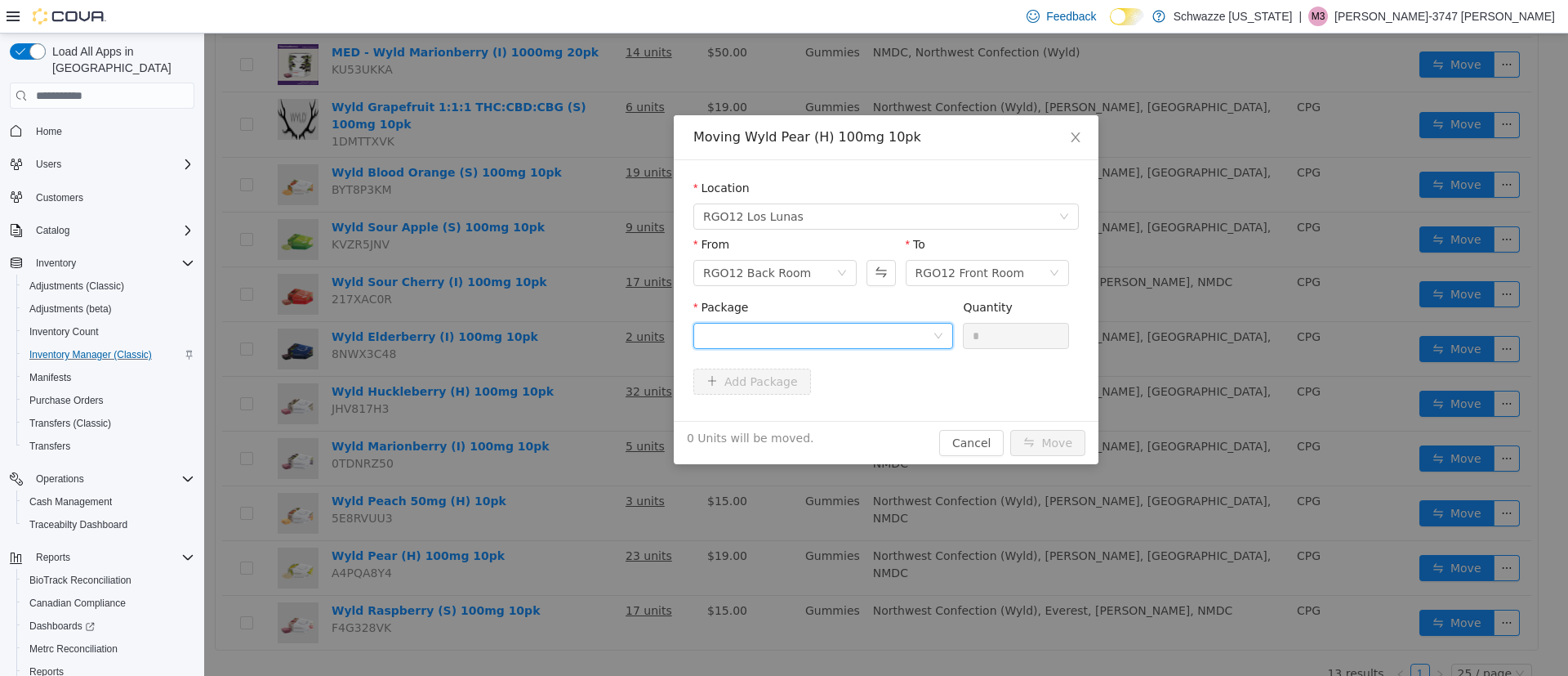
click at [857, 336] on div at bounding box center [818, 336] width 229 height 25
click at [840, 396] on li "5288926215051672 Quantity : 20 Units" at bounding box center [823, 404] width 260 height 44
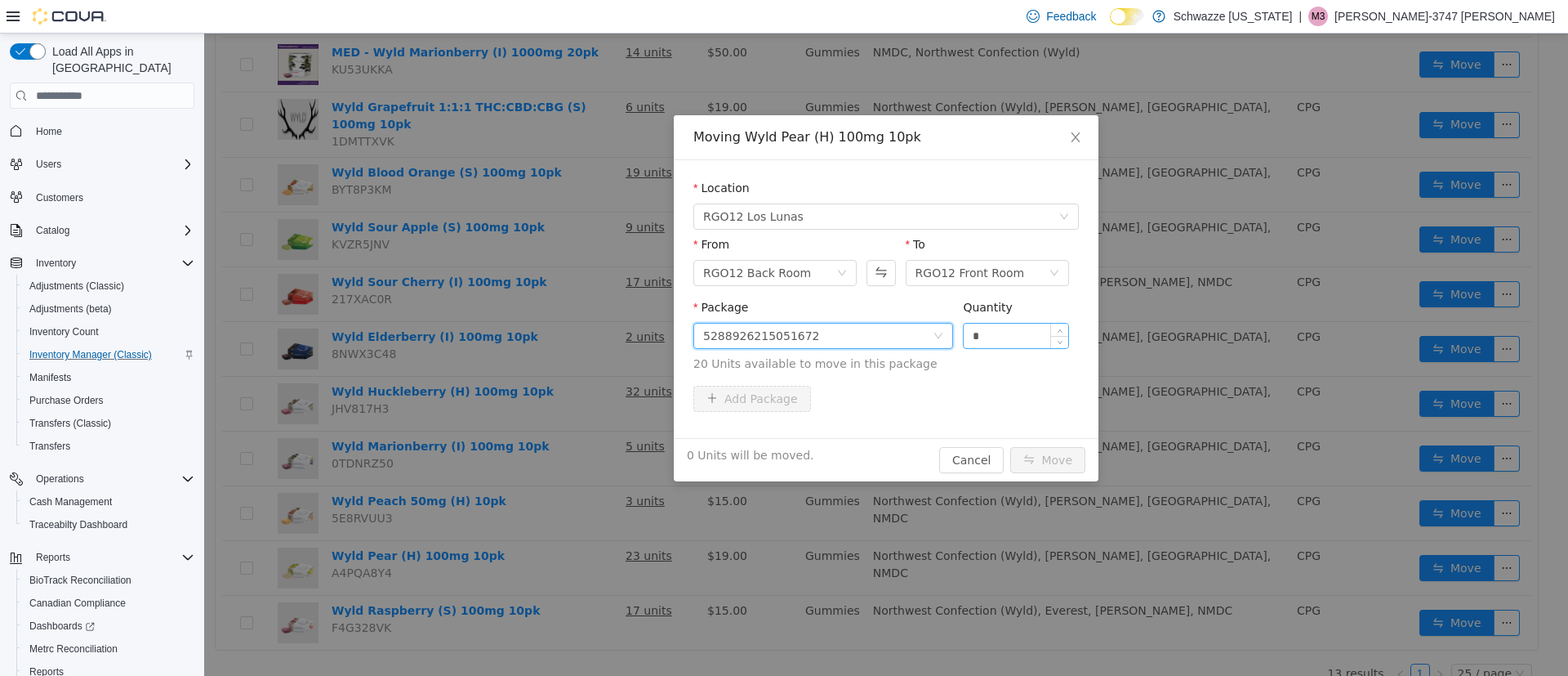
click at [988, 332] on input "*" at bounding box center [1016, 336] width 105 height 25
type input "**"
click at [1077, 469] on button "Move" at bounding box center [1048, 460] width 75 height 27
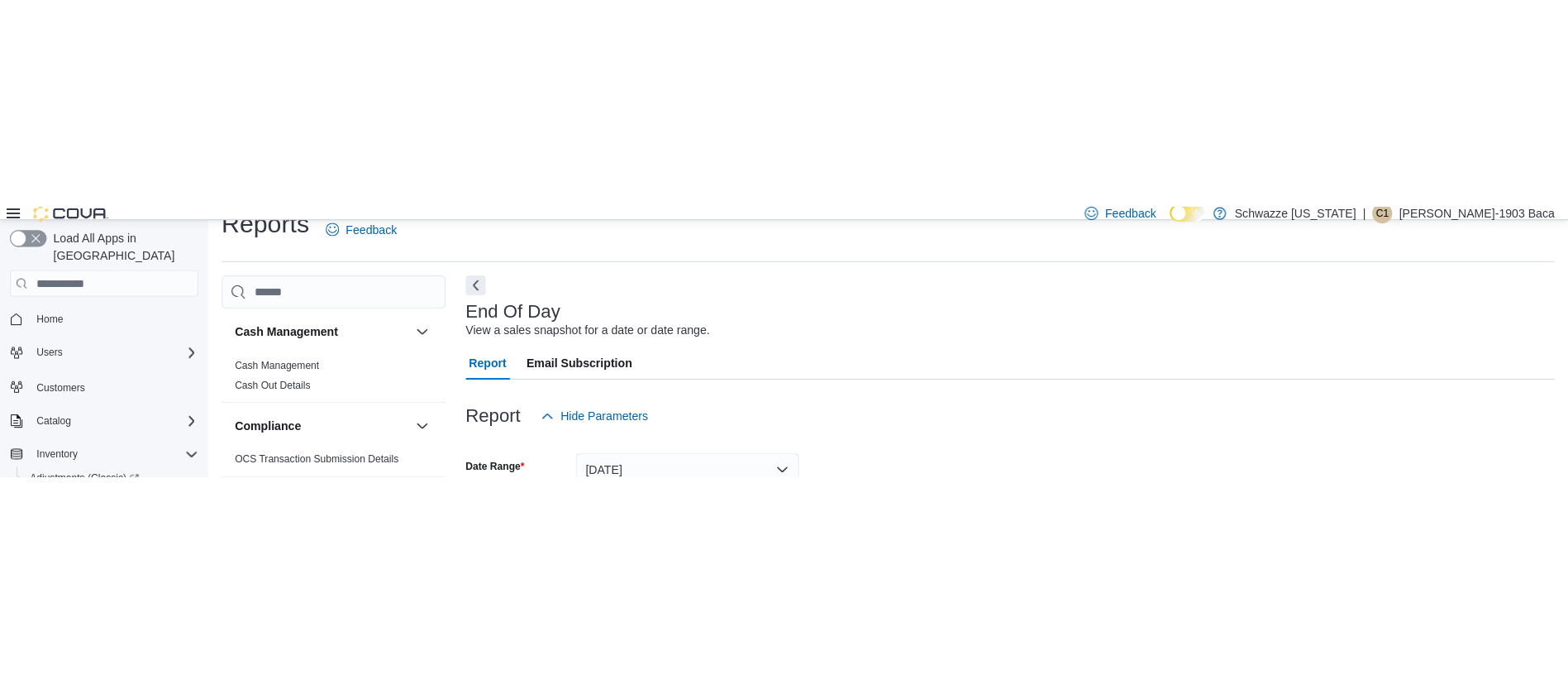
scroll to position [1108, 0]
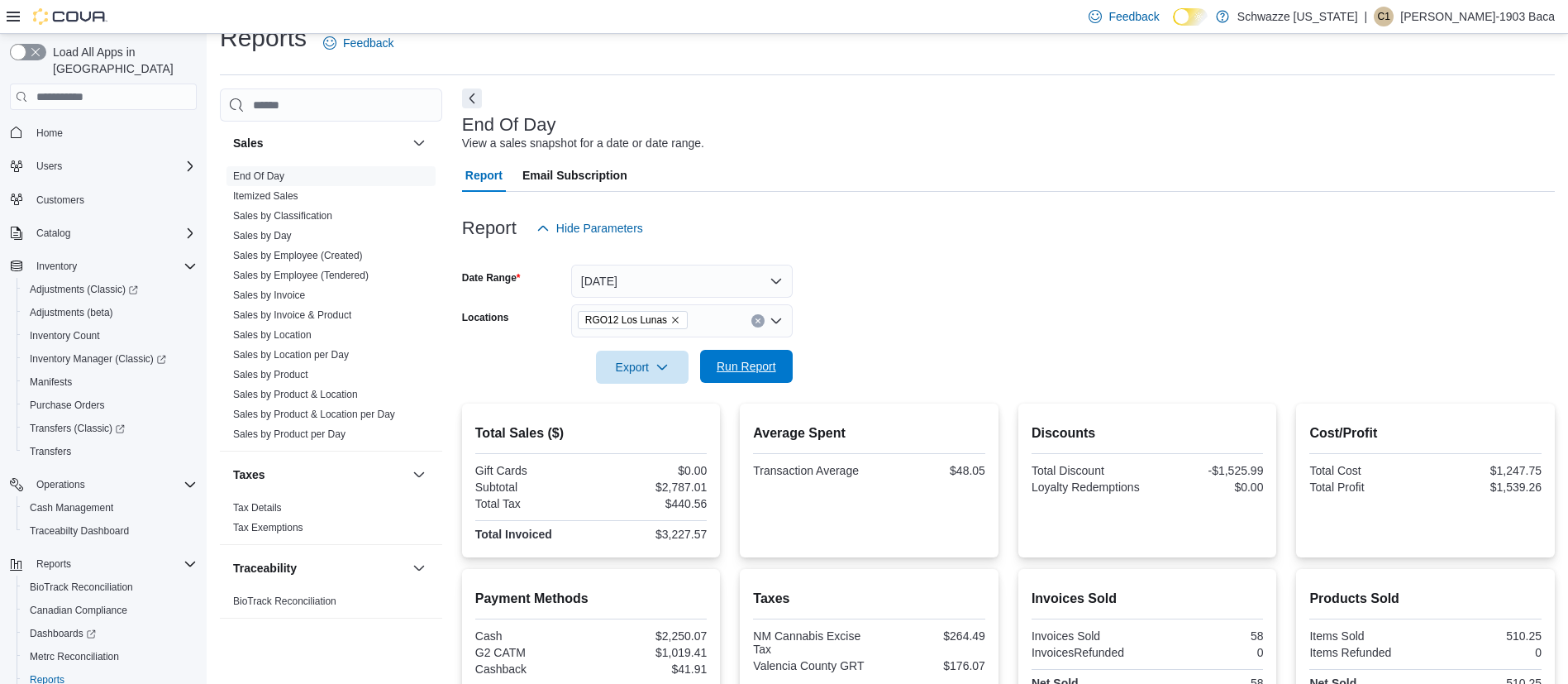
click at [773, 267] on span "Run Report" at bounding box center [746, 366] width 73 height 33
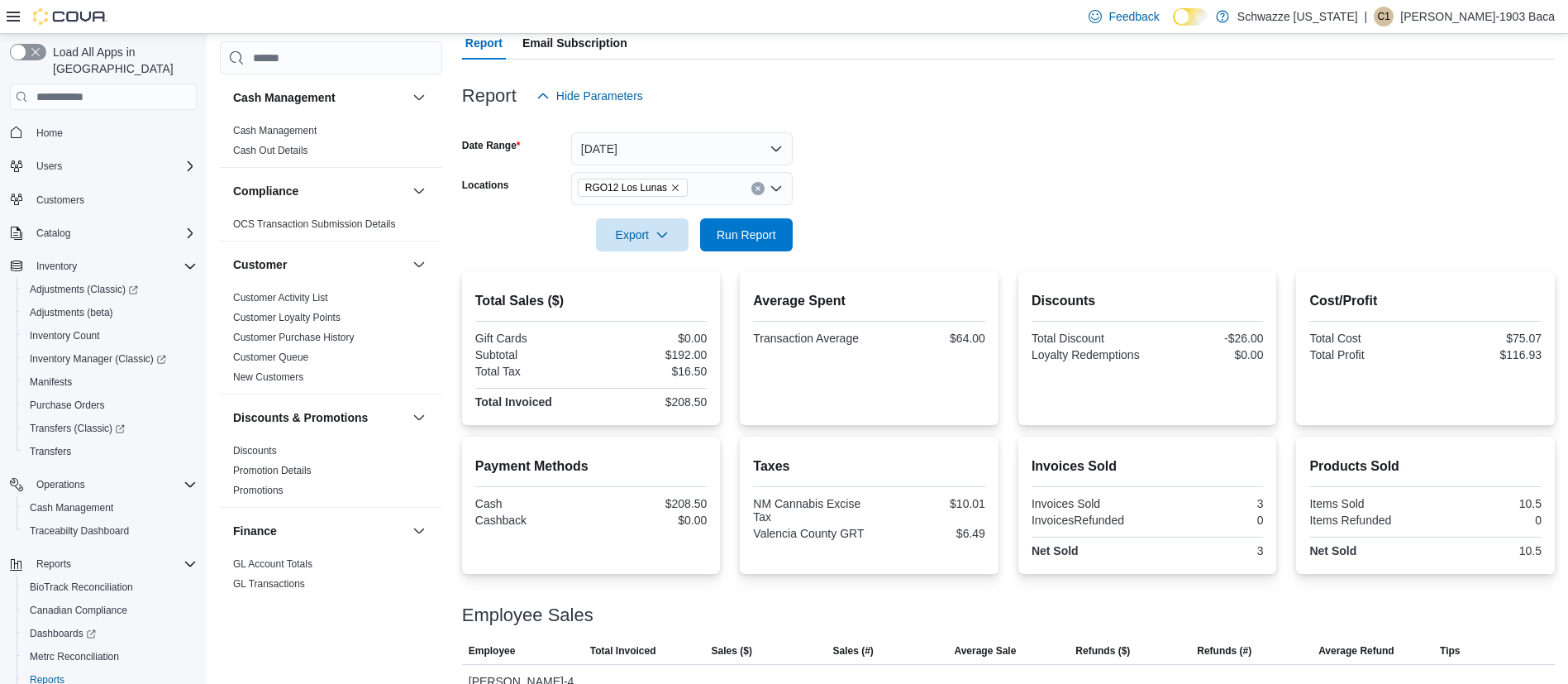
scroll to position [239, 0]
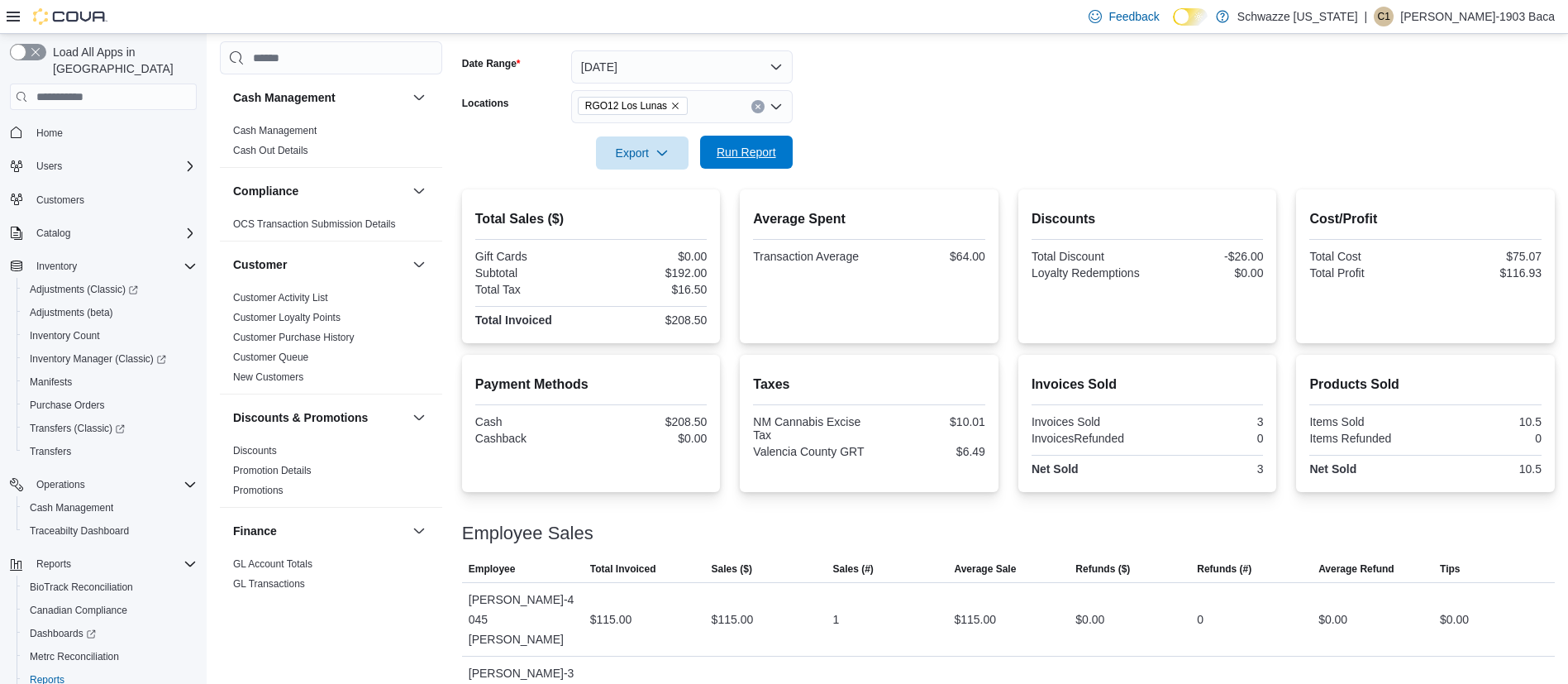
click at [745, 159] on span "Run Report" at bounding box center [746, 152] width 59 height 16
click at [411, 267] on div "Cash Management Cash Management Cash Out Details Compliance OCS Transaction Sub…" at bounding box center [331, 349] width 222 height 615
click at [435, 267] on div "Cash Management Cash Management Cash Out Details Compliance OCS Transaction Sub…" at bounding box center [331, 349] width 222 height 615
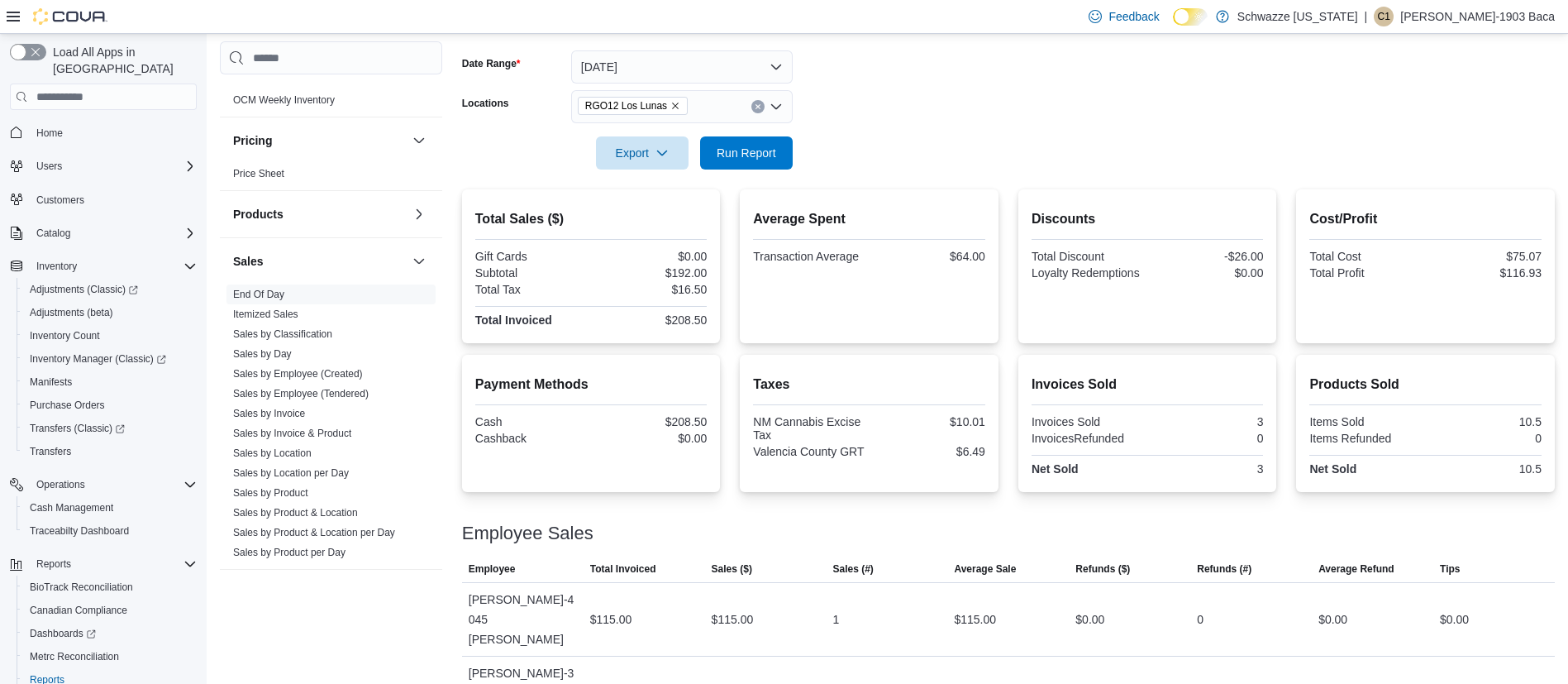
scroll to position [1108, 0]
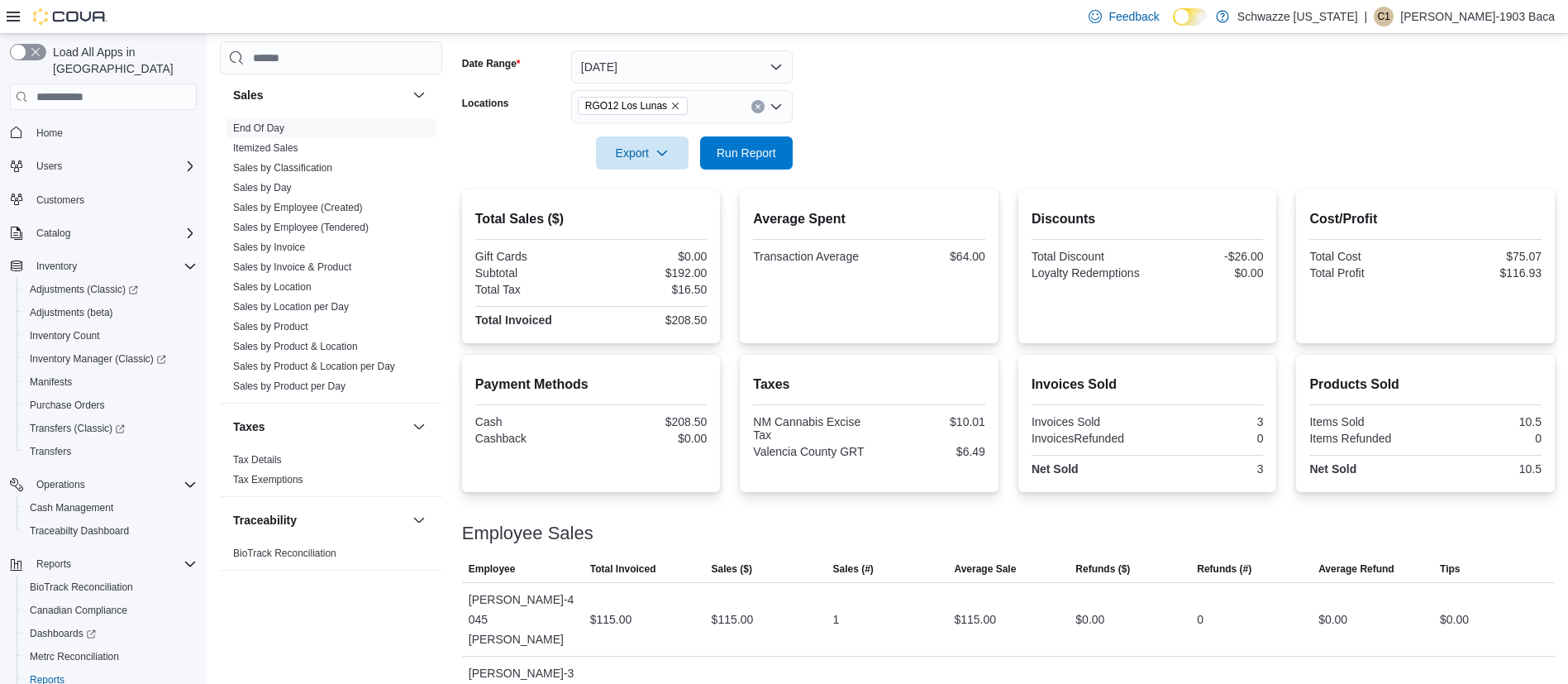
click at [359, 267] on div "Cash Management Cash Management Cash Out Details Compliance OCS Transaction Sub…" at bounding box center [887, 302] width 1335 height 855
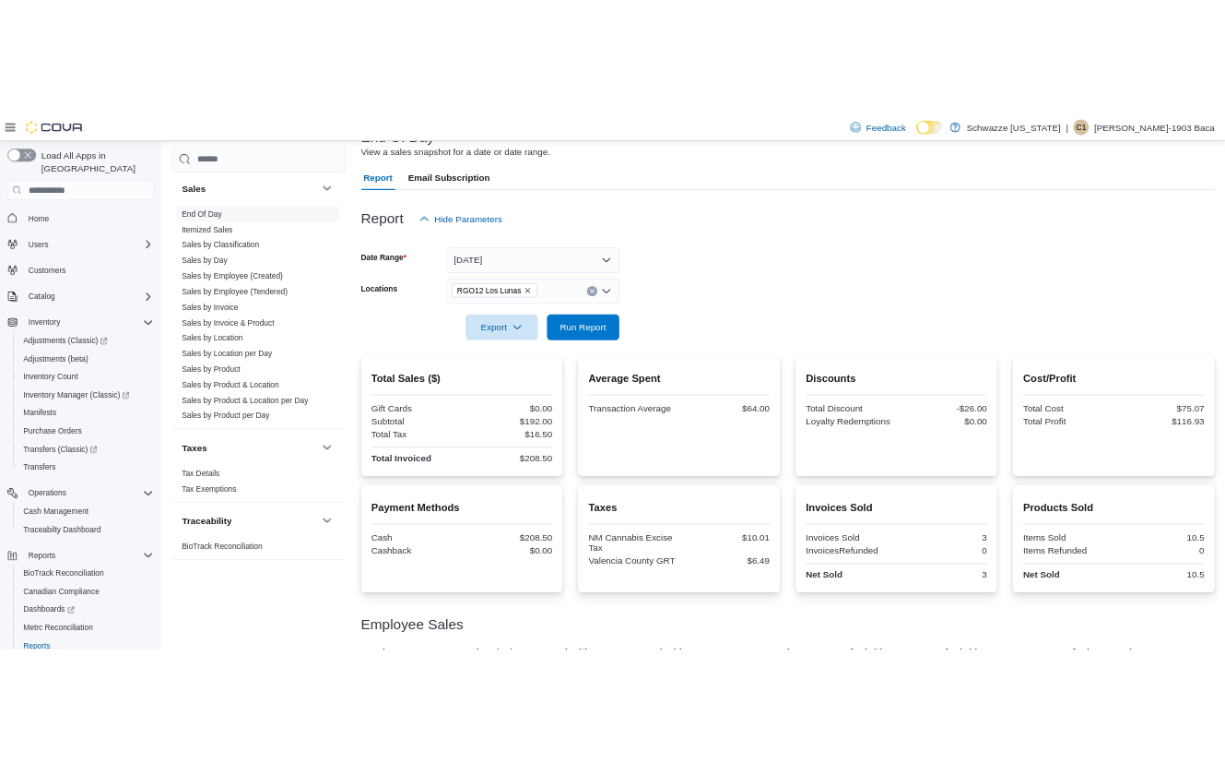
scroll to position [267, 0]
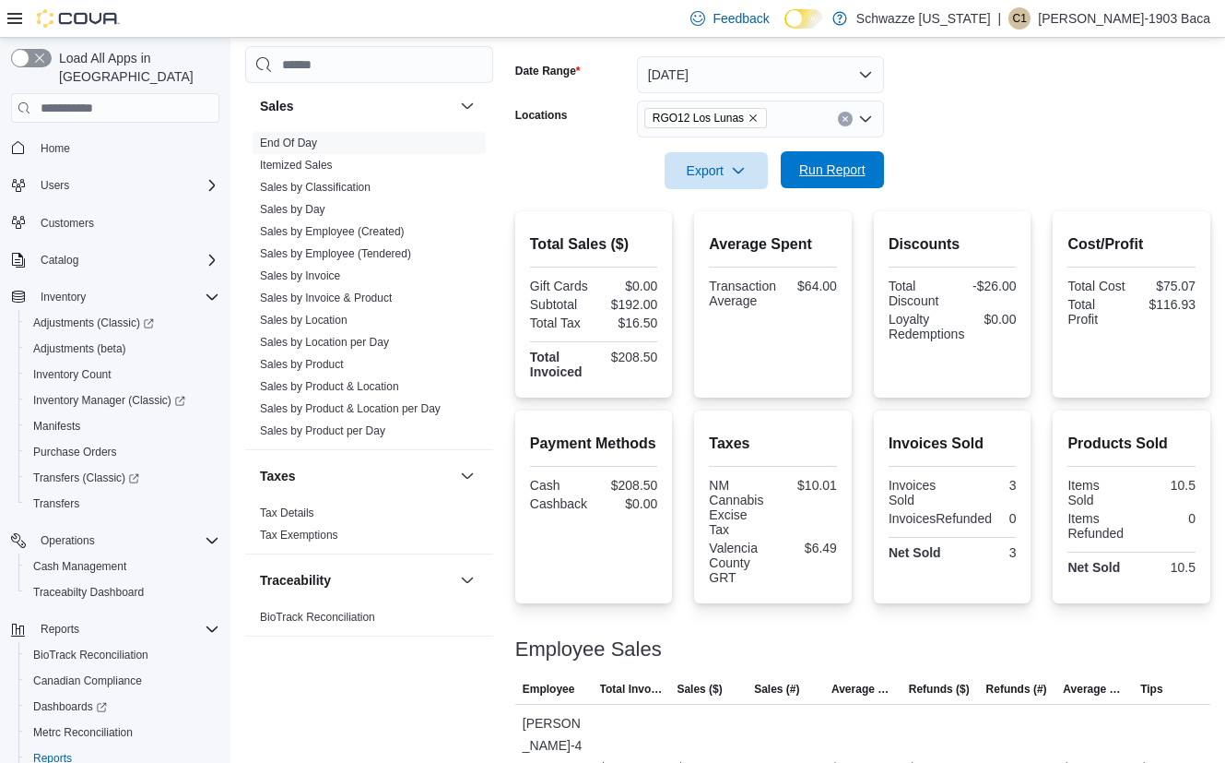
click at [813, 182] on span "Run Report" at bounding box center [832, 169] width 81 height 37
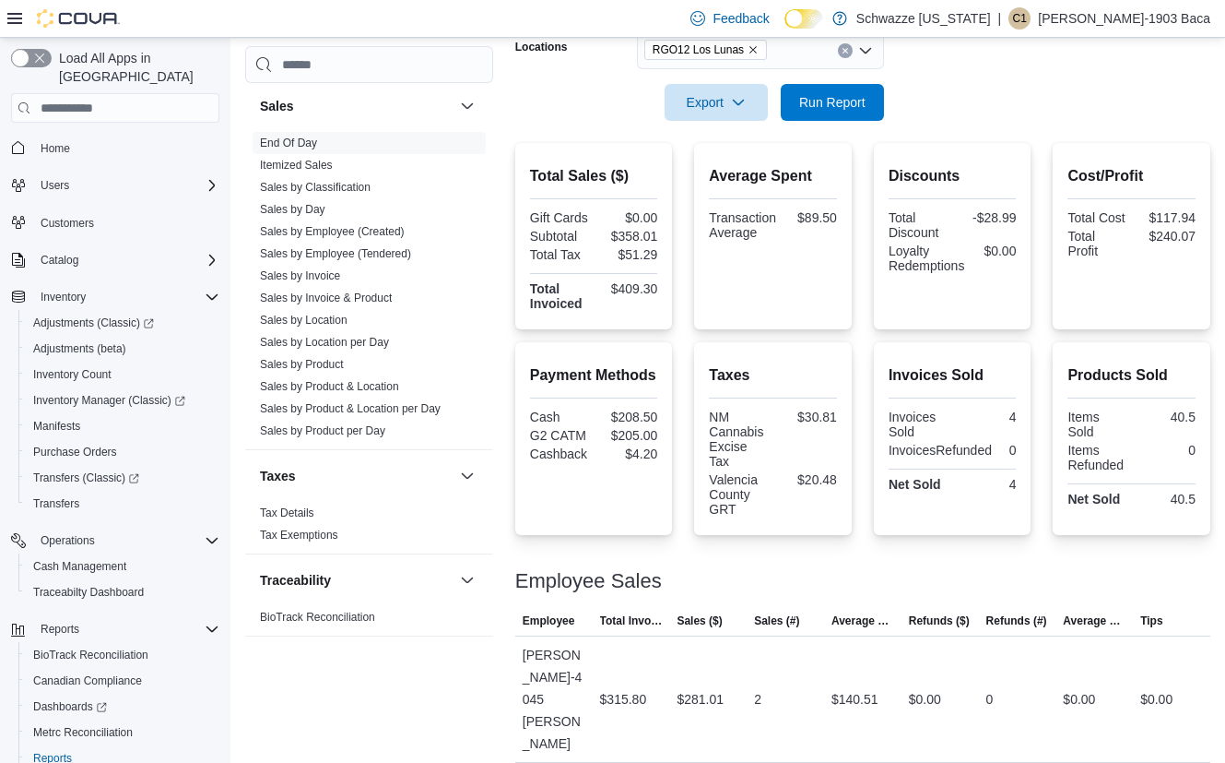
scroll to position [373, 0]
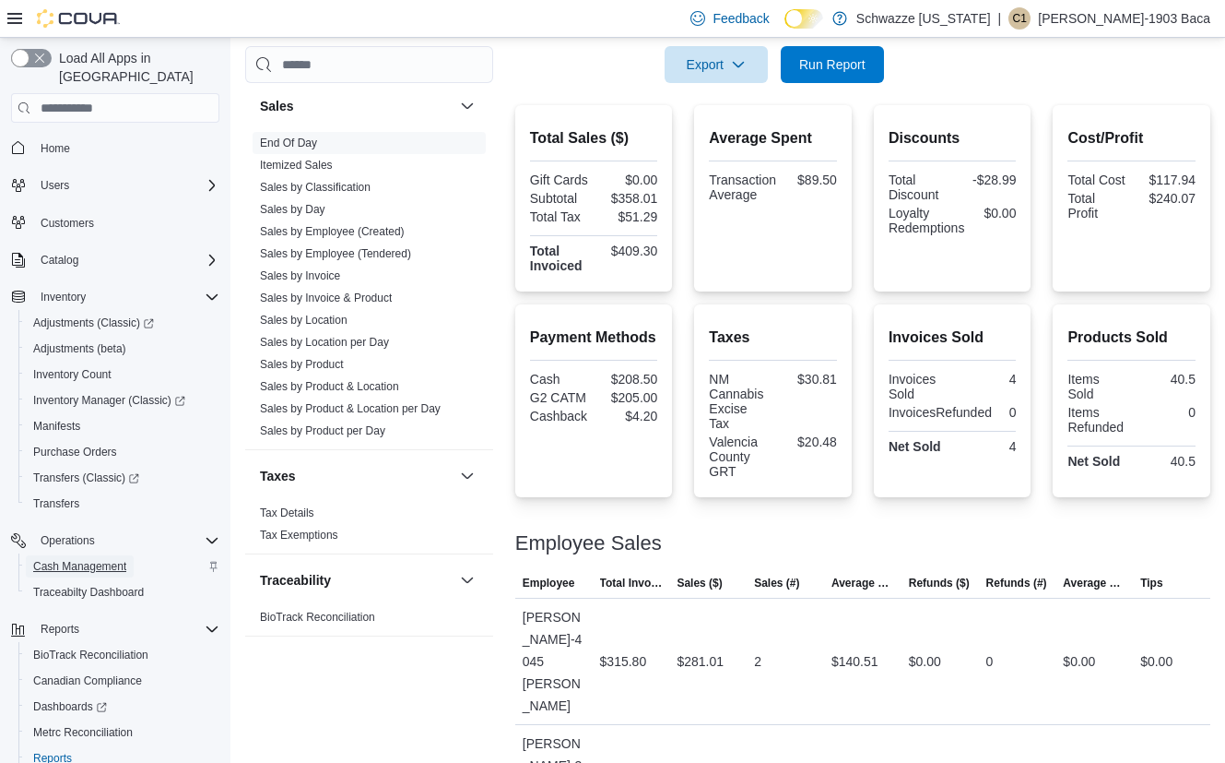
click at [50, 298] on span "Cash Management" at bounding box center [79, 566] width 93 height 15
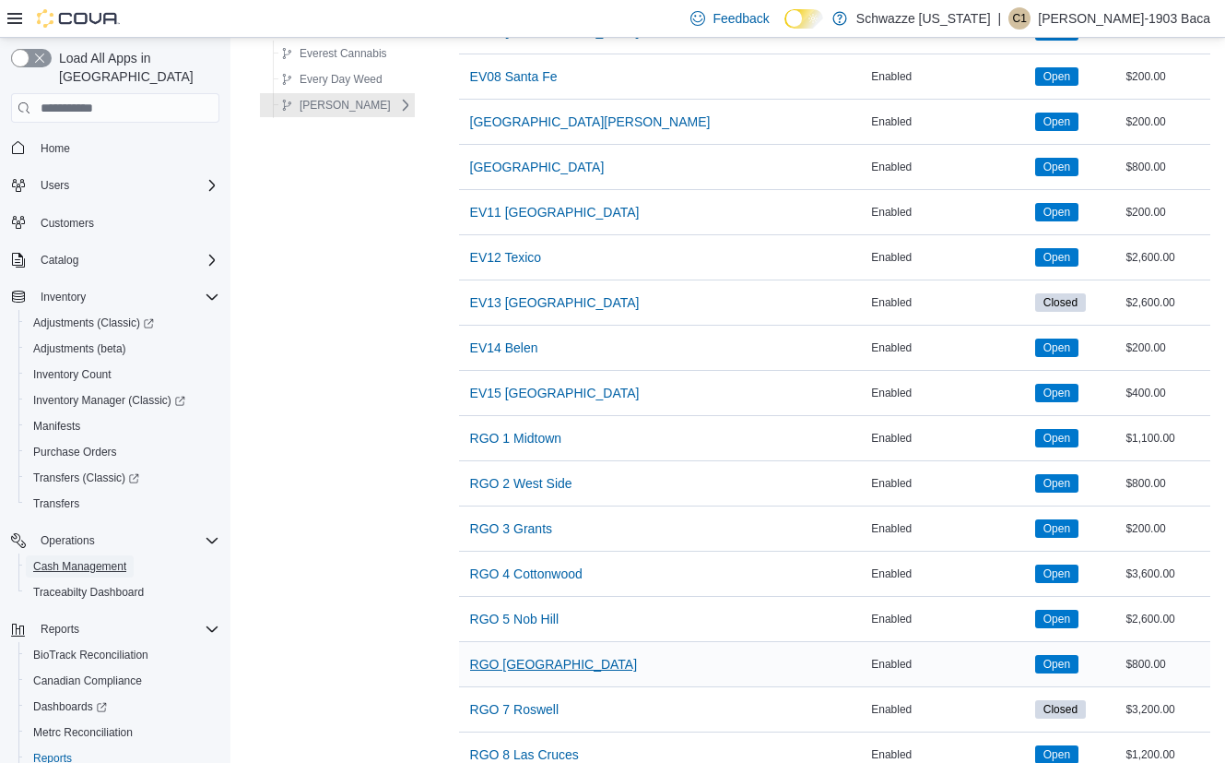
scroll to position [830, 0]
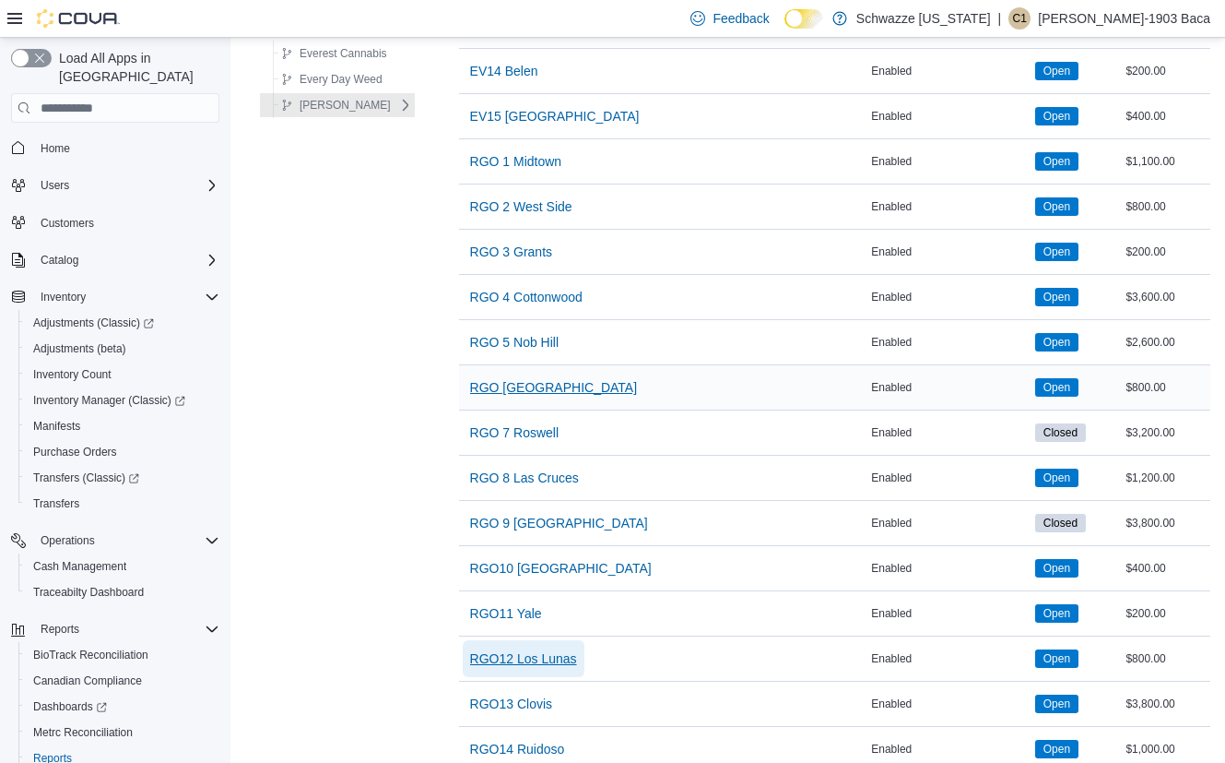
click at [540, 298] on span "RGO12 Los Lunas" at bounding box center [523, 658] width 107 height 18
